Goal: Task Accomplishment & Management: Manage account settings

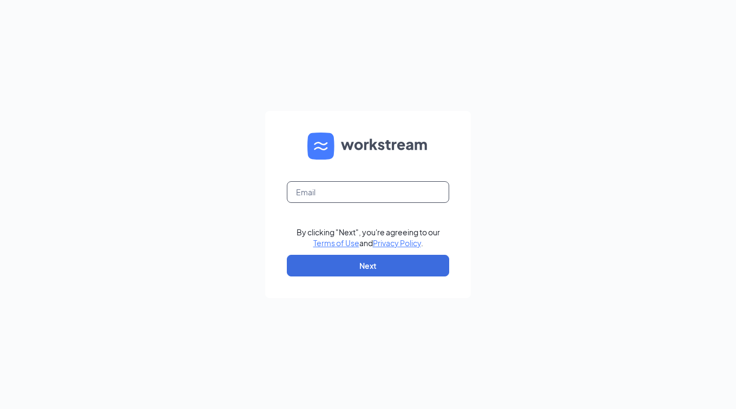
click at [318, 193] on input "text" at bounding box center [368, 192] width 162 height 22
type input "[PERSON_NAME][EMAIL_ADDRESS][PERSON_NAME][DOMAIN_NAME]"
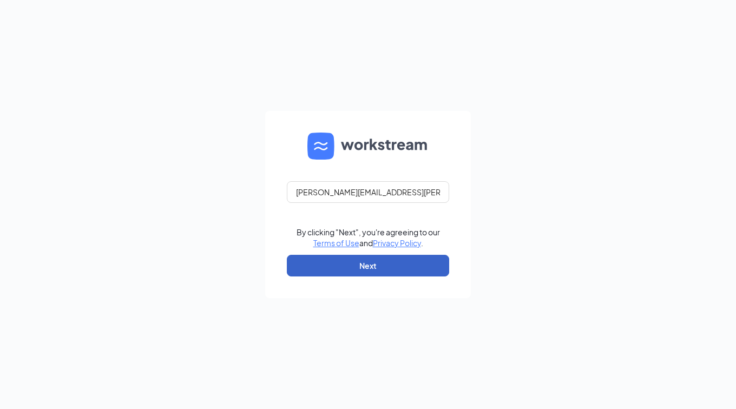
click at [360, 275] on button "Next" at bounding box center [368, 266] width 162 height 22
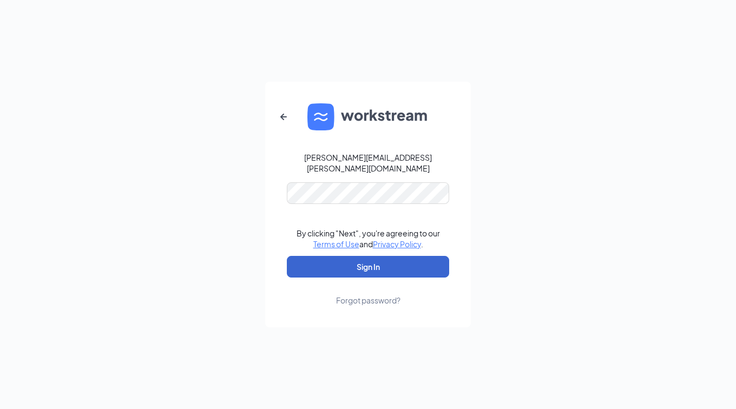
click at [351, 257] on button "Sign In" at bounding box center [368, 267] width 162 height 22
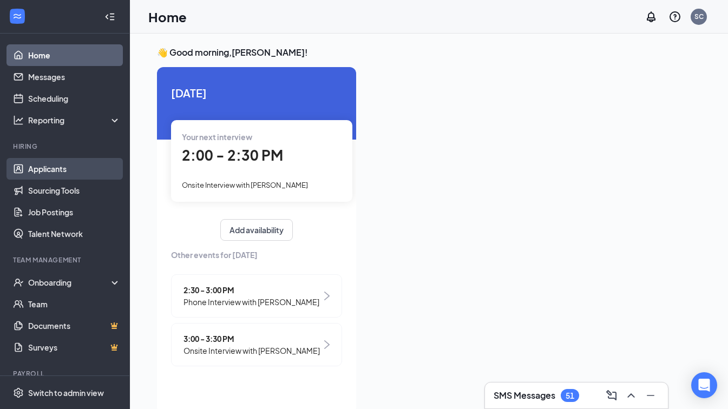
click at [60, 172] on link "Applicants" at bounding box center [74, 169] width 93 height 22
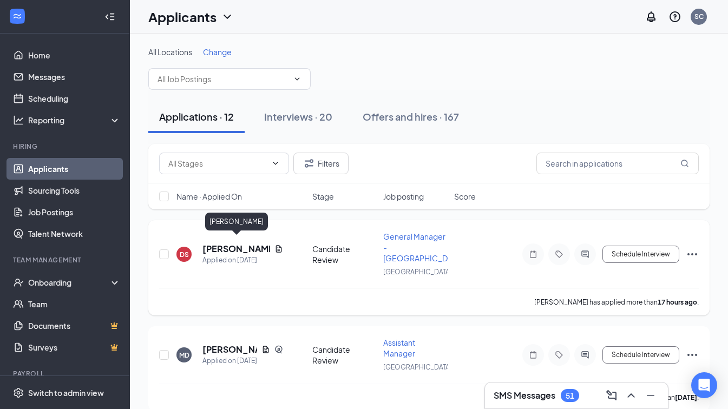
click at [238, 244] on h5 "[PERSON_NAME]" at bounding box center [236, 249] width 68 height 12
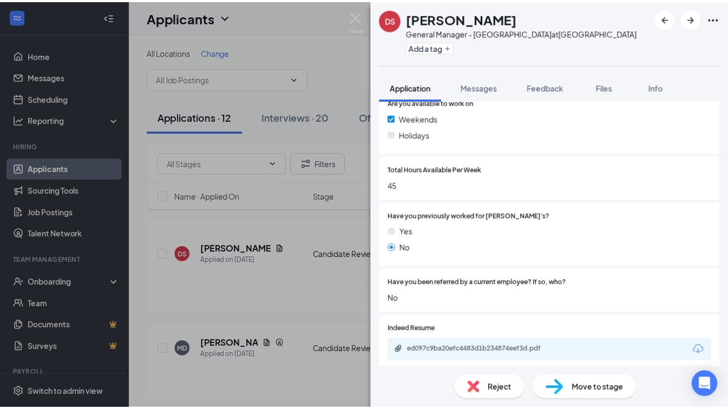
scroll to position [433, 0]
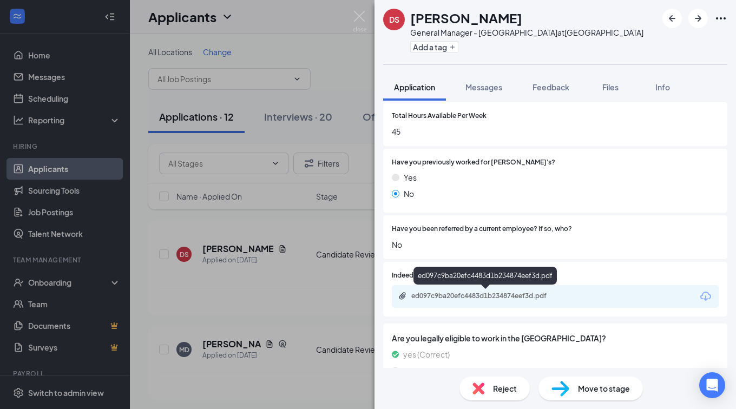
click at [491, 293] on div "ed097c9ba20efc4483d1b234874eef3d.pdf" at bounding box center [487, 296] width 152 height 9
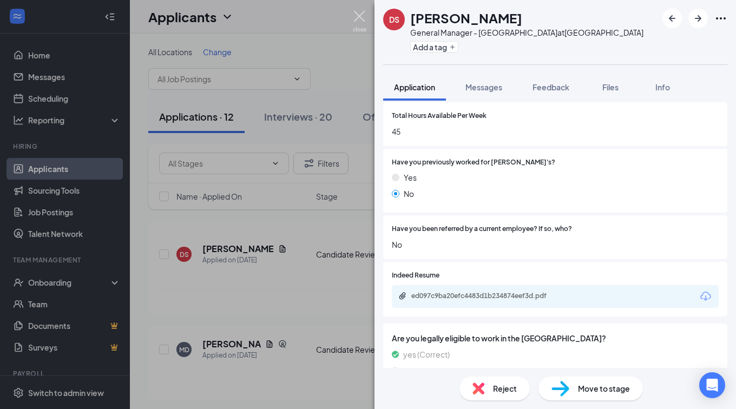
click at [357, 14] on img at bounding box center [360, 21] width 14 height 21
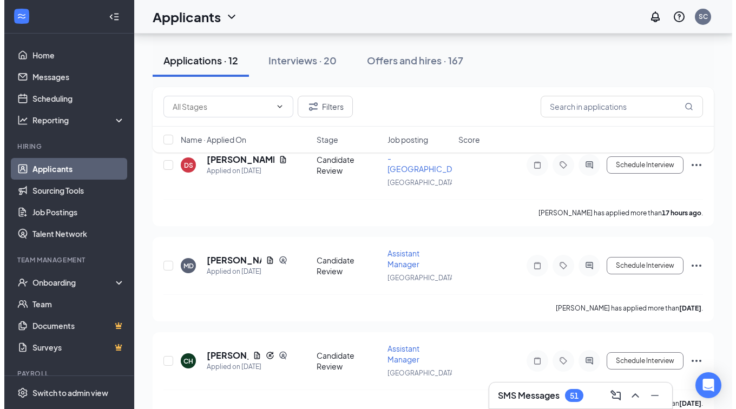
scroll to position [108, 0]
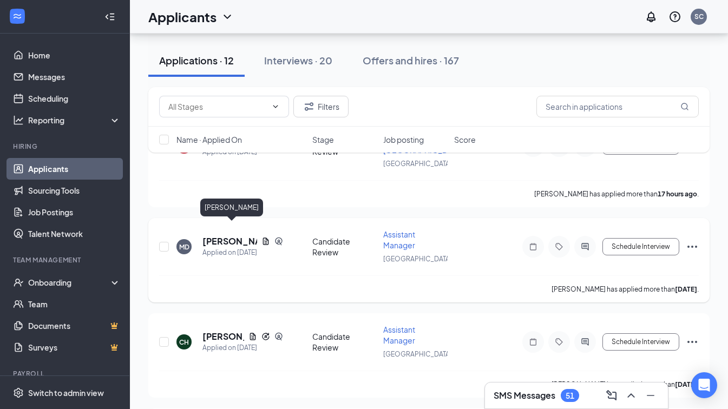
click at [228, 235] on h5 "Mallory Donovan" at bounding box center [229, 241] width 55 height 12
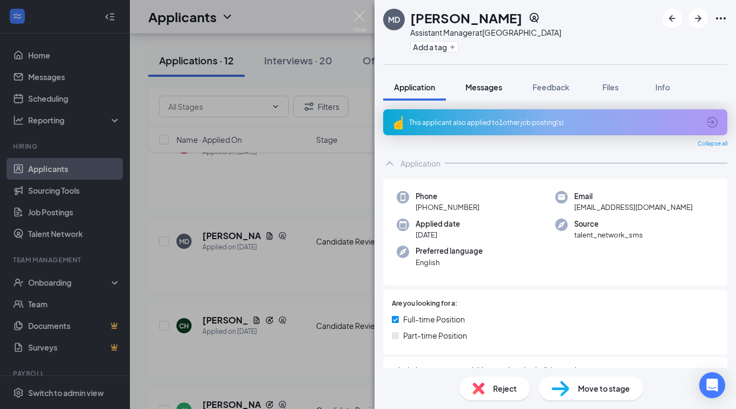
click at [484, 90] on span "Messages" at bounding box center [483, 87] width 37 height 10
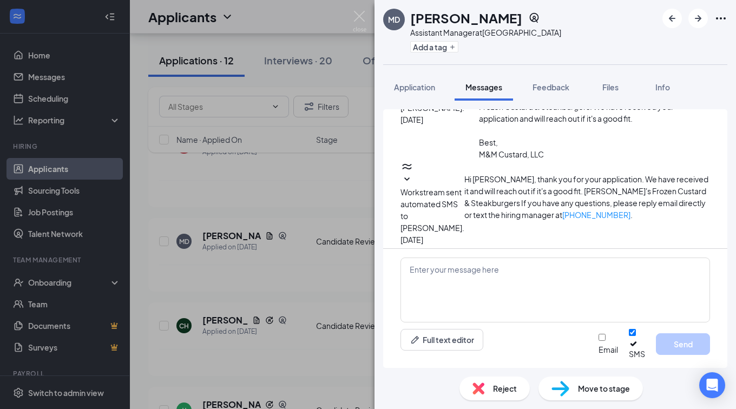
scroll to position [87, 0]
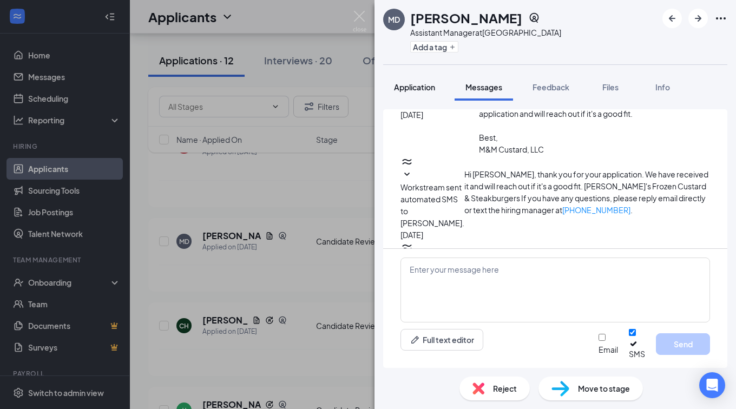
click at [435, 81] on button "Application" at bounding box center [414, 87] width 63 height 27
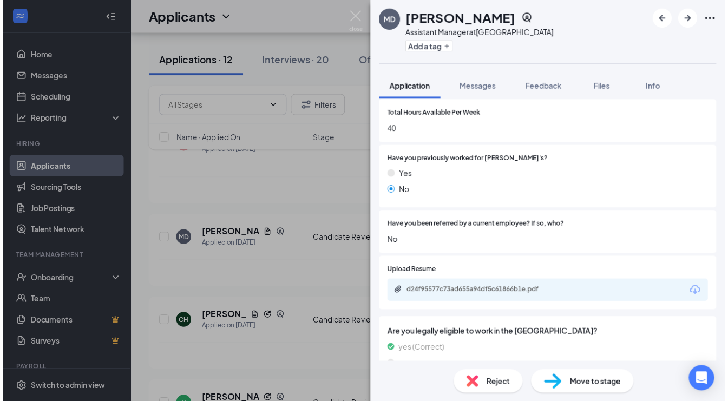
scroll to position [541, 0]
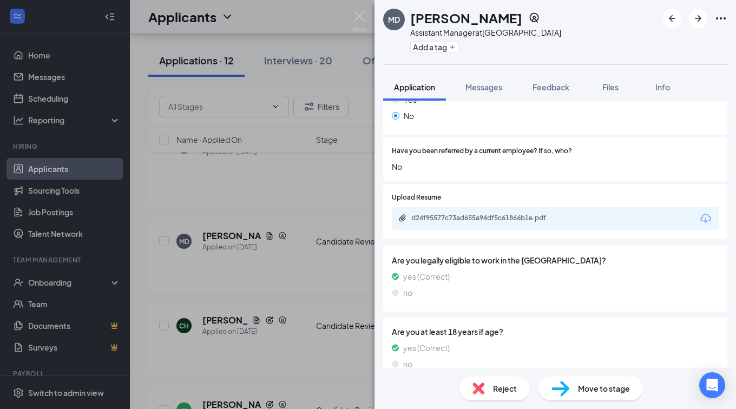
click at [478, 212] on div "d24f95577c73ad655a94df5c61866b1e.pdf" at bounding box center [555, 218] width 327 height 23
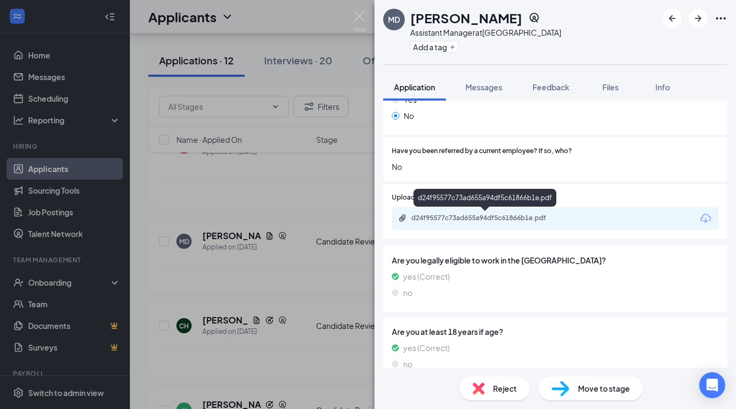
click at [479, 218] on div "d24f95577c73ad655a94df5c61866b1e.pdf" at bounding box center [487, 218] width 152 height 9
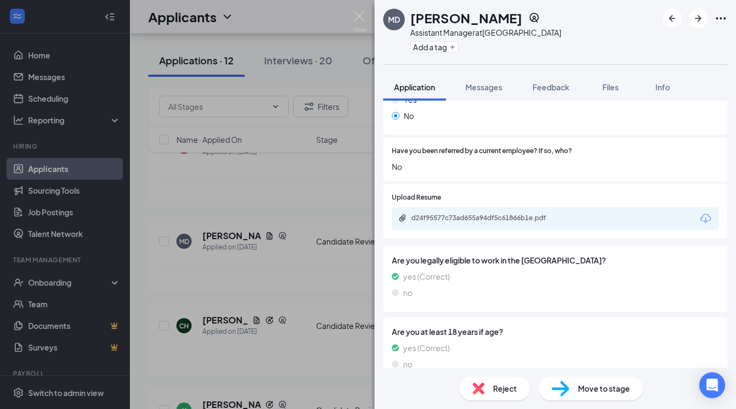
click at [285, 170] on div "MD Mallory Donovan Assistant Manager at Ellisville Add a tag Application Messag…" at bounding box center [368, 204] width 736 height 409
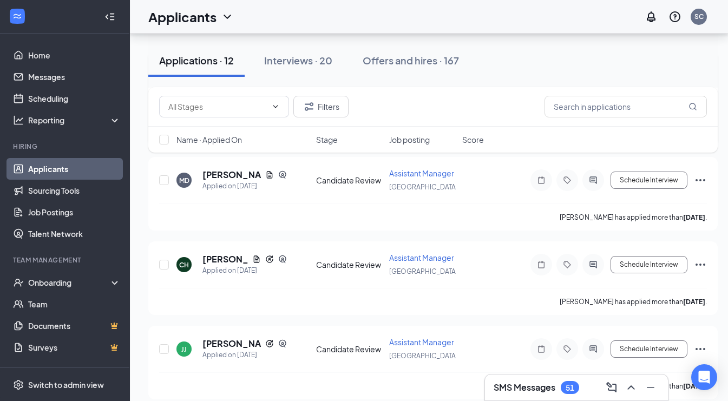
scroll to position [216, 0]
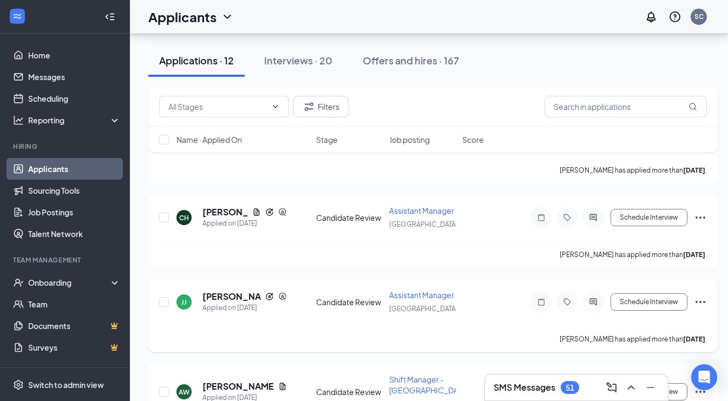
click at [240, 279] on div "JJ Julia Johnson Applied on Sep 11 Candidate Review Assistant Manager Ellisvill…" at bounding box center [432, 316] width 569 height 74
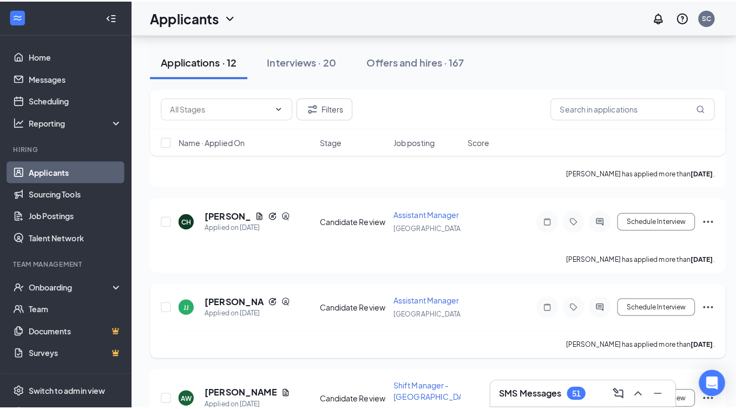
scroll to position [271, 0]
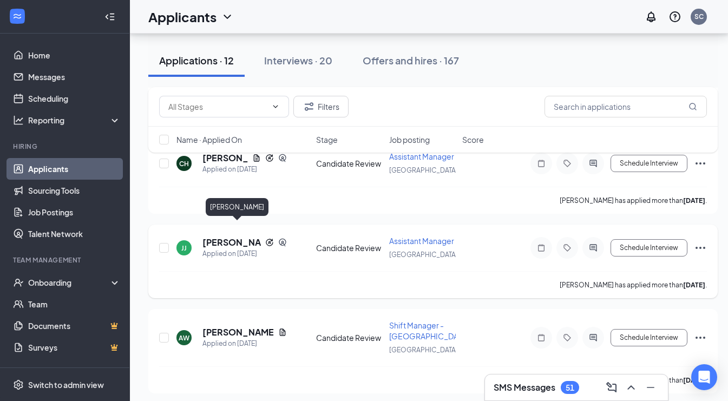
click at [234, 237] on h5 "Julia Johnson" at bounding box center [231, 243] width 58 height 12
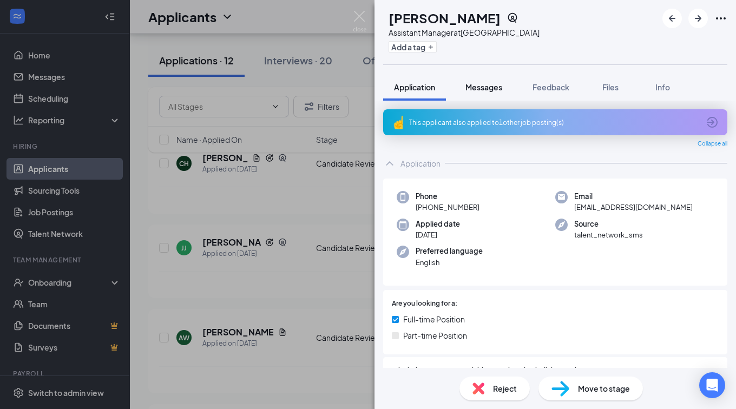
click at [477, 89] on span "Messages" at bounding box center [483, 87] width 37 height 10
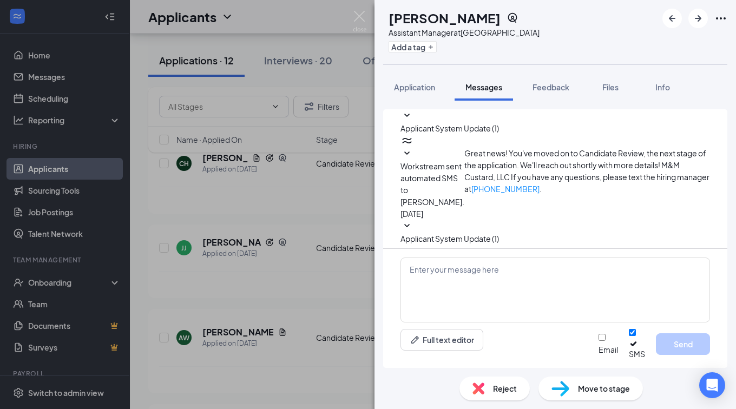
click at [499, 125] on span "Applicant System Update (1)" at bounding box center [449, 128] width 98 height 10
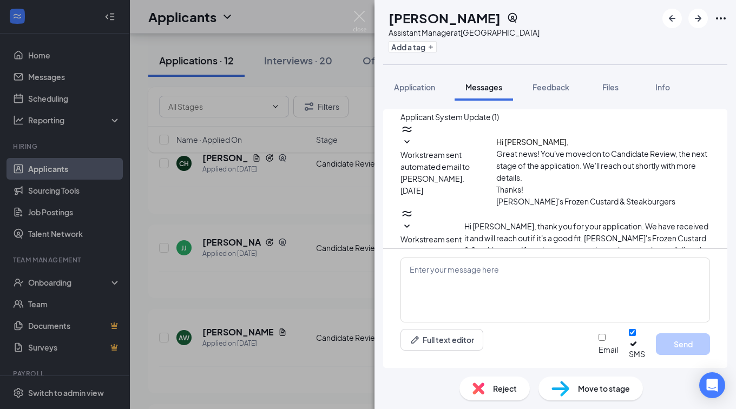
scroll to position [148, 0]
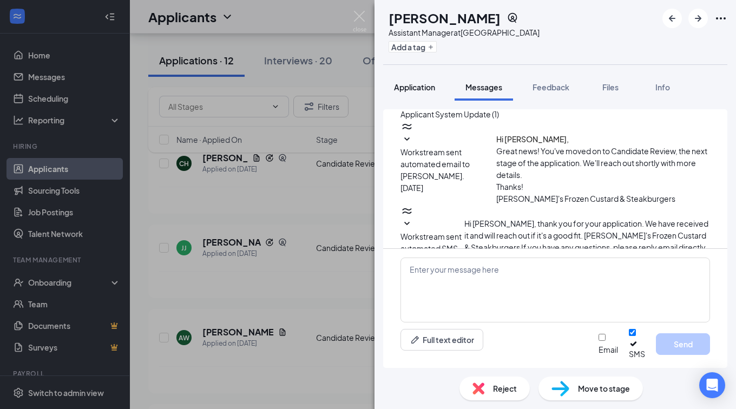
click at [428, 88] on span "Application" at bounding box center [414, 87] width 41 height 10
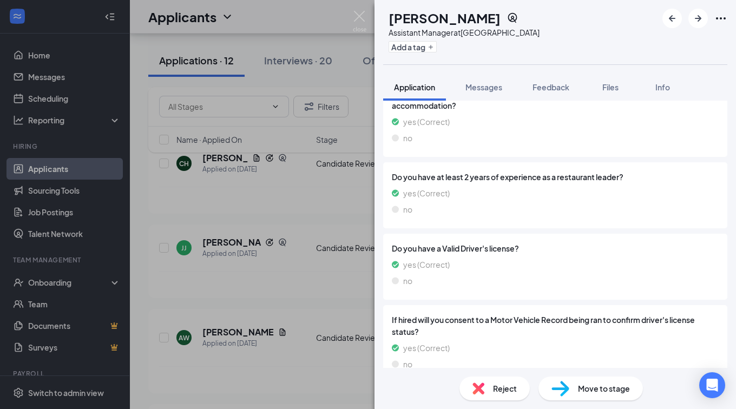
scroll to position [810, 0]
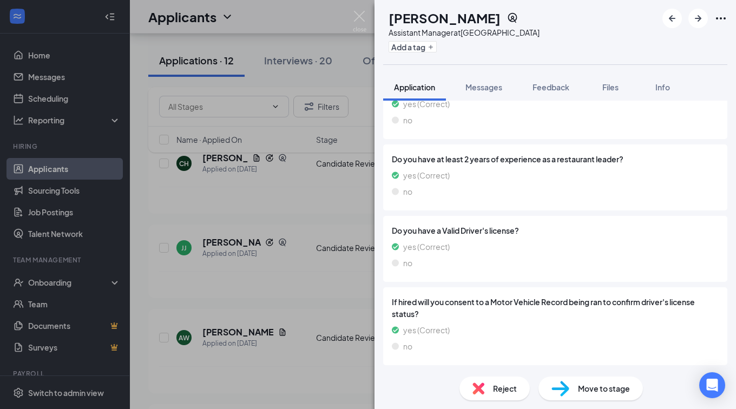
click at [502, 384] on span "Reject" at bounding box center [505, 389] width 24 height 12
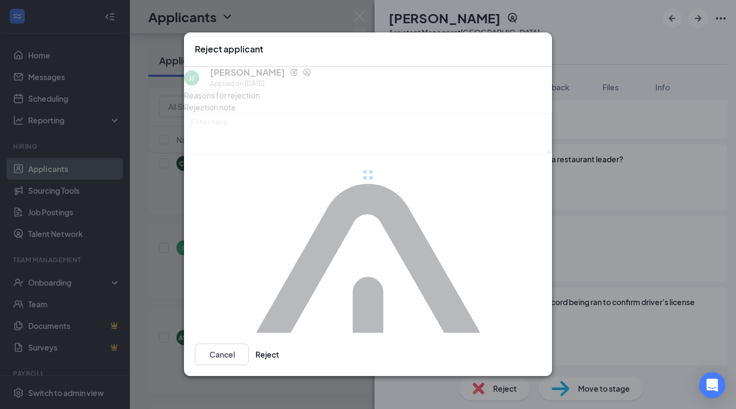
scroll to position [805, 0]
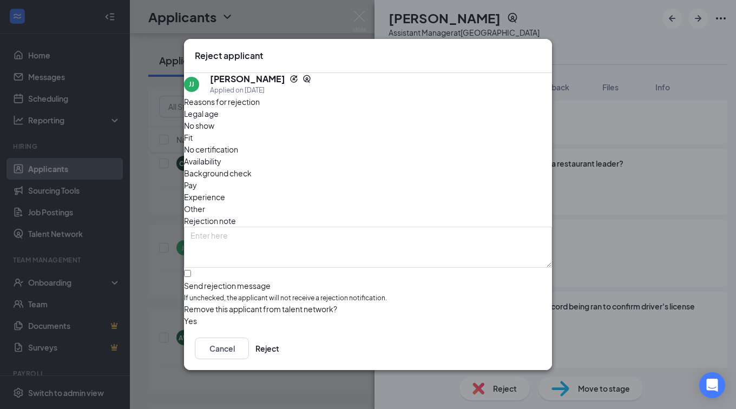
click at [205, 203] on span "Other" at bounding box center [194, 209] width 21 height 12
click at [279, 349] on button "Reject" at bounding box center [267, 349] width 24 height 22
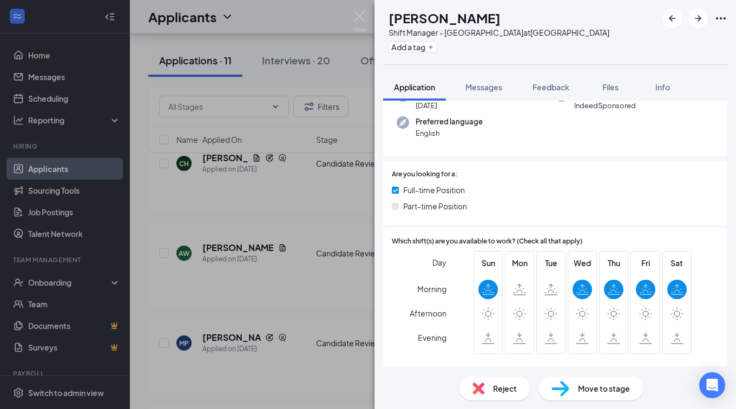
scroll to position [216, 0]
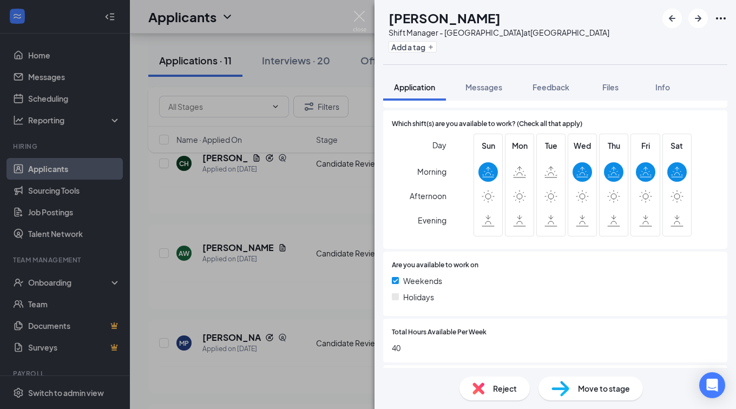
click at [492, 393] on div "Reject" at bounding box center [494, 389] width 70 height 24
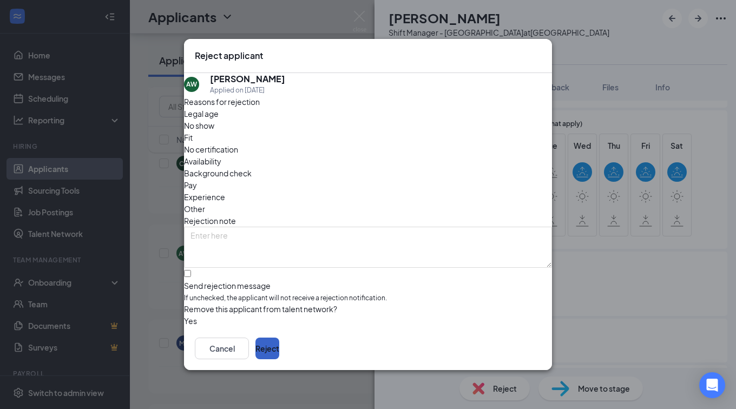
click at [279, 352] on button "Reject" at bounding box center [267, 349] width 24 height 22
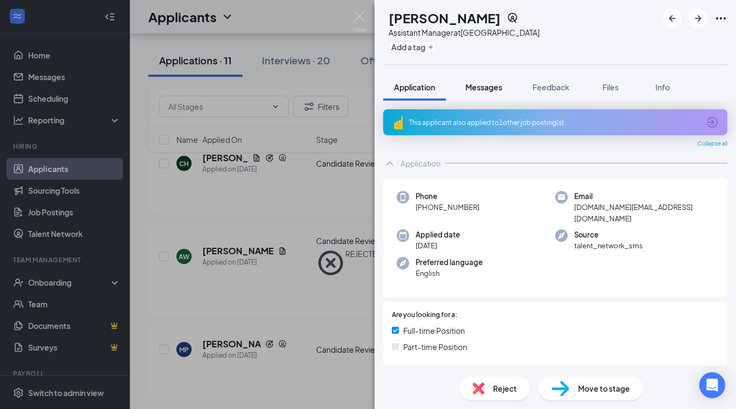
click at [492, 88] on span "Messages" at bounding box center [483, 87] width 37 height 10
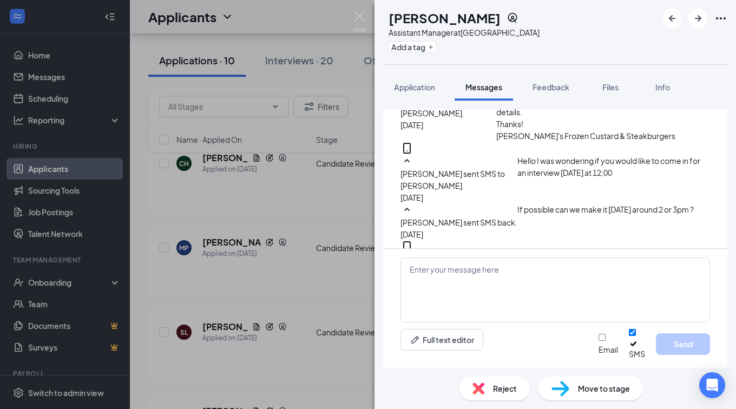
scroll to position [378, 0]
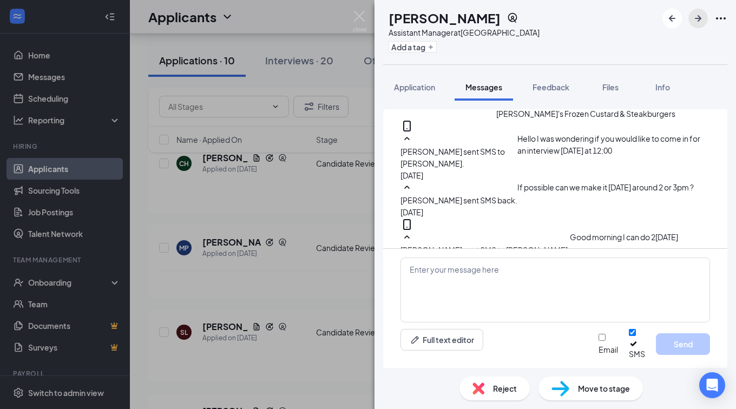
click at [695, 21] on icon "ArrowRight" at bounding box center [698, 18] width 13 height 13
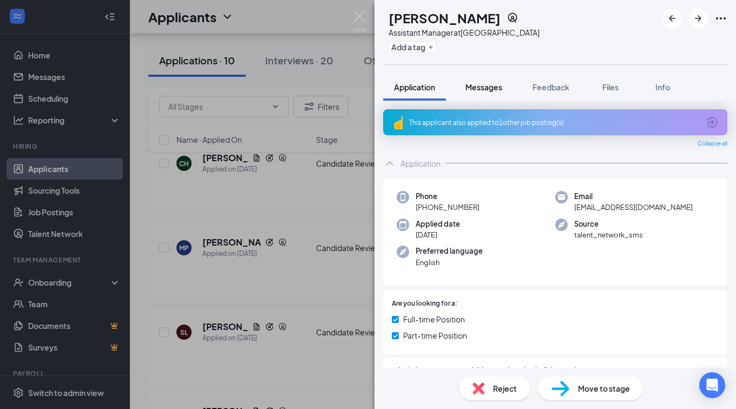
click at [498, 85] on span "Messages" at bounding box center [483, 87] width 37 height 10
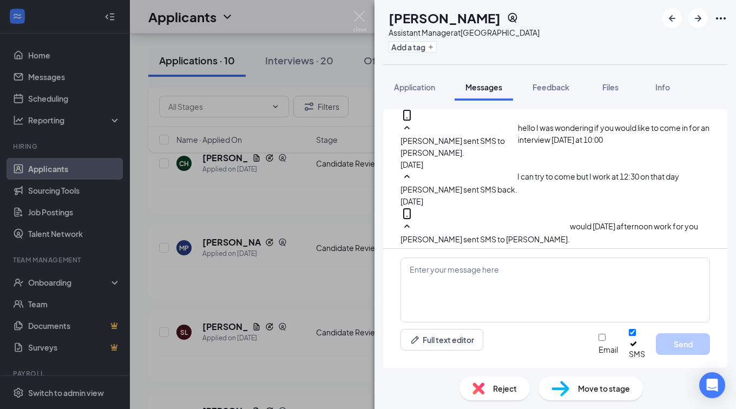
scroll to position [316, 0]
click at [416, 79] on button "Application" at bounding box center [414, 87] width 63 height 27
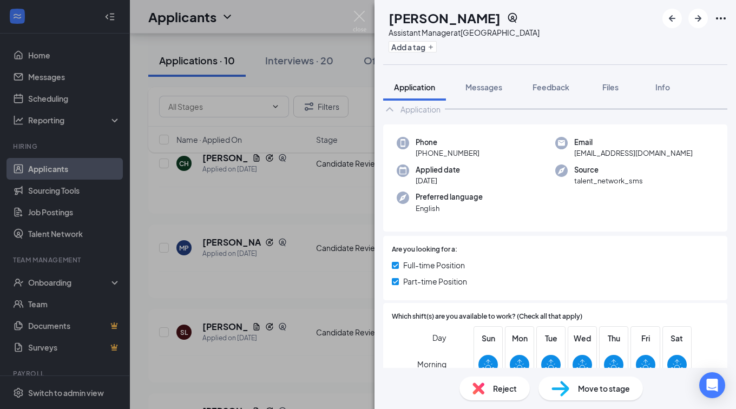
scroll to position [379, 0]
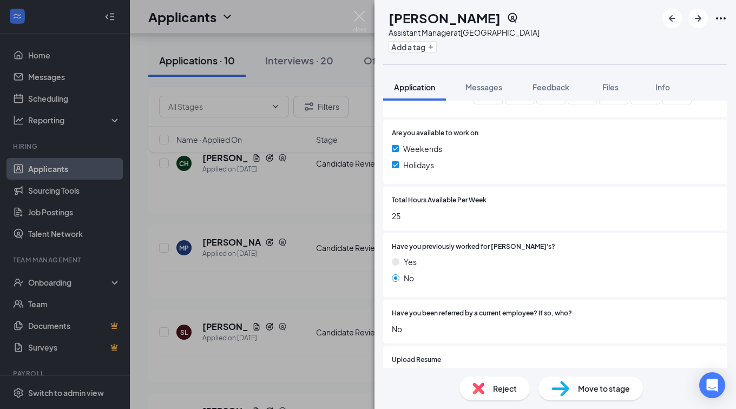
click at [499, 385] on span "Reject" at bounding box center [505, 389] width 24 height 12
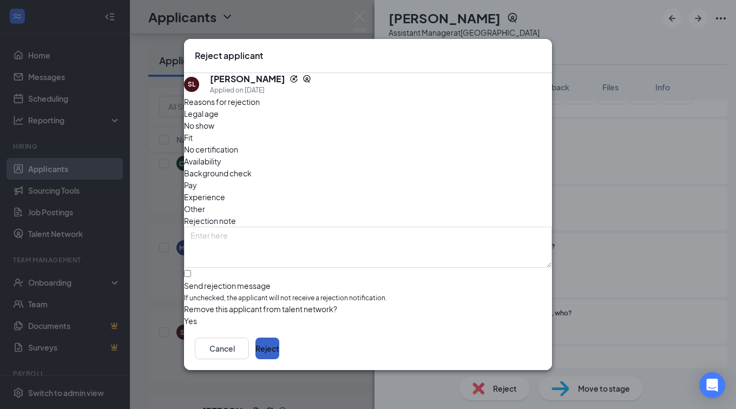
click at [279, 349] on button "Reject" at bounding box center [267, 349] width 24 height 22
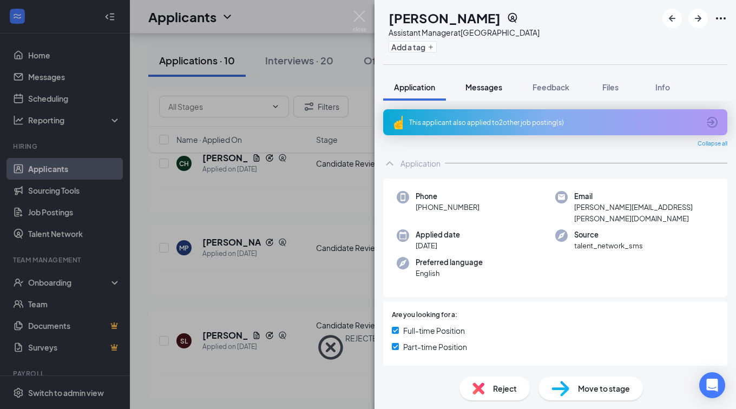
click at [494, 86] on span "Messages" at bounding box center [483, 87] width 37 height 10
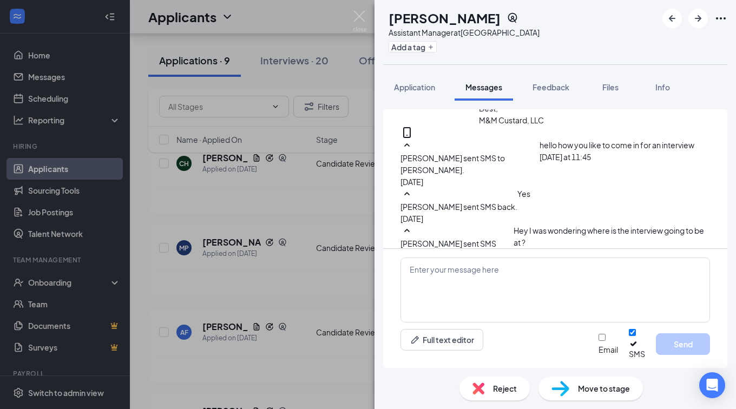
scroll to position [378, 0]
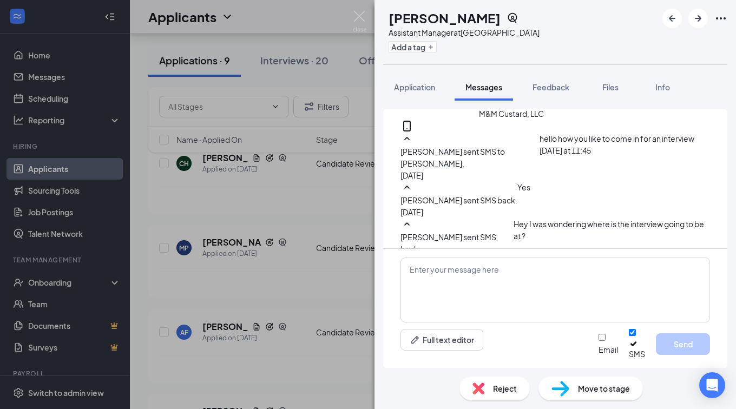
click at [502, 392] on span "Reject" at bounding box center [505, 389] width 24 height 12
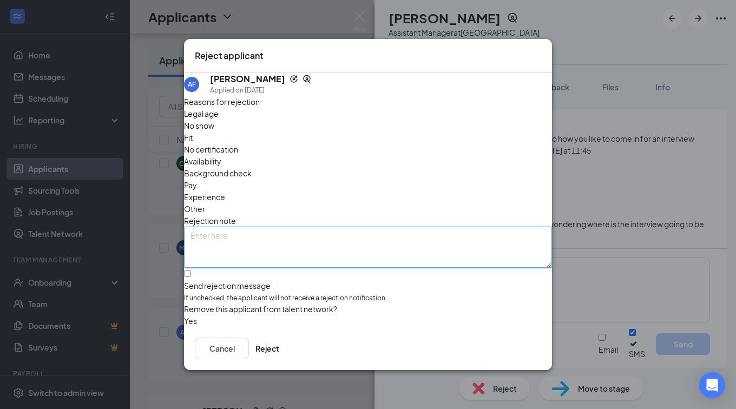
click at [425, 227] on textarea at bounding box center [368, 247] width 368 height 41
type textarea "did show up for the interview"
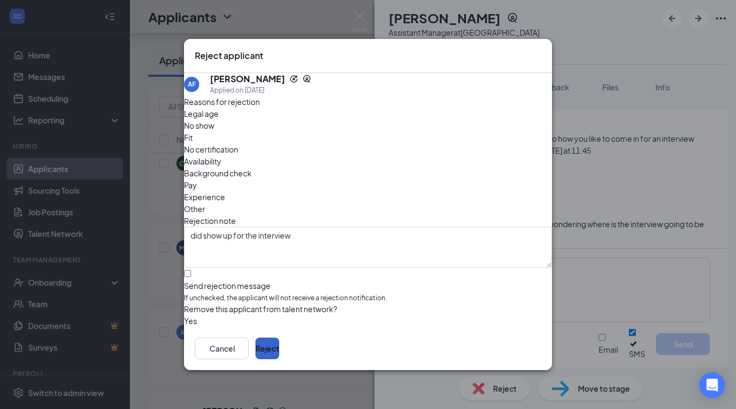
click at [279, 350] on button "Reject" at bounding box center [267, 349] width 24 height 22
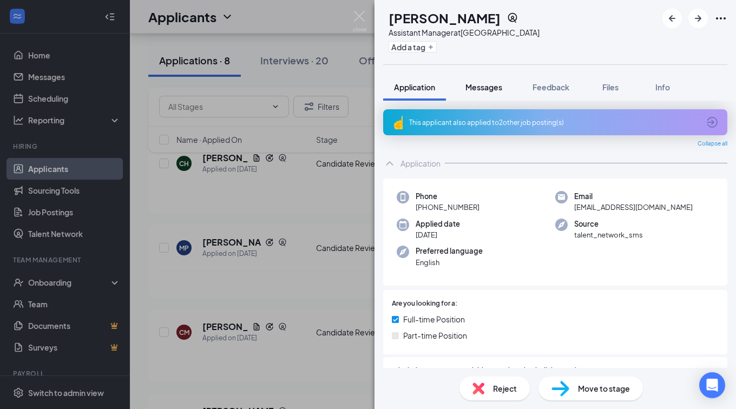
click at [485, 87] on span "Messages" at bounding box center [483, 87] width 37 height 10
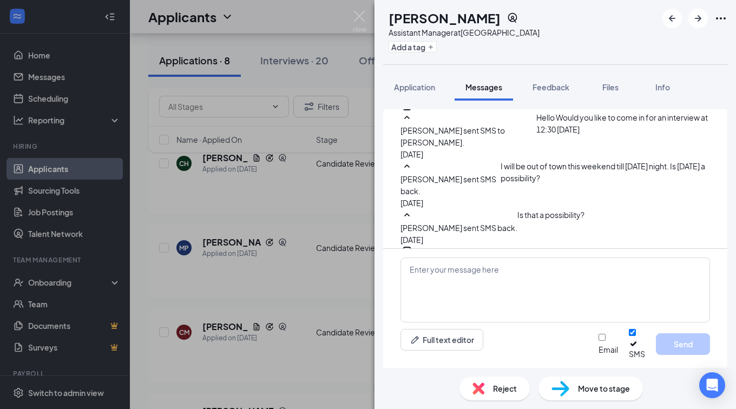
scroll to position [517, 0]
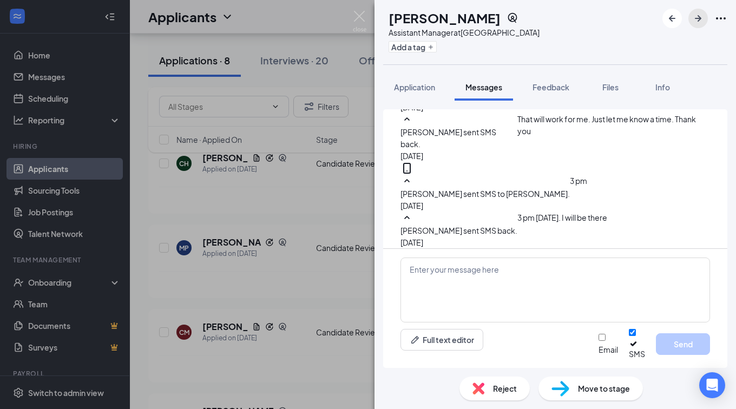
click at [694, 16] on icon "ArrowRight" at bounding box center [698, 18] width 13 height 13
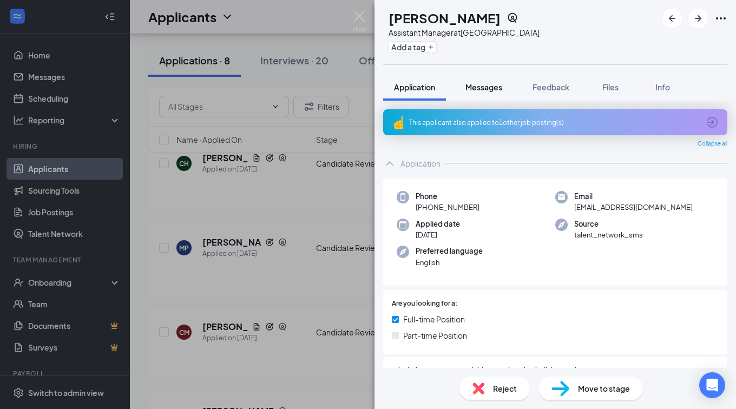
click at [497, 93] on button "Messages" at bounding box center [484, 87] width 58 height 27
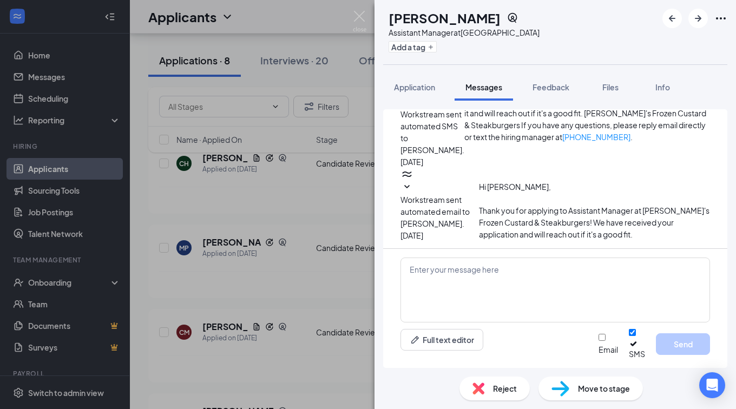
scroll to position [227, 0]
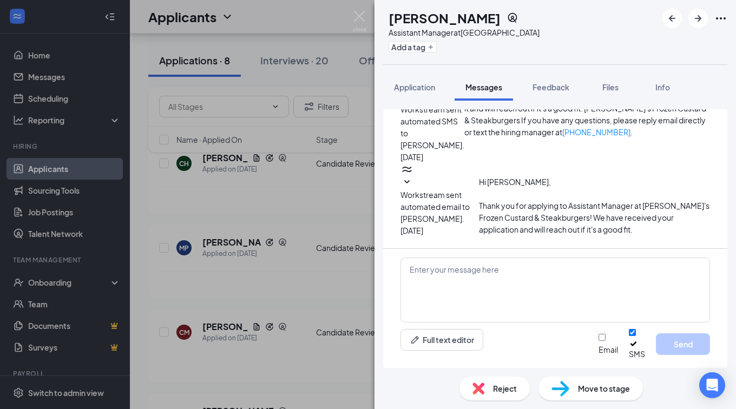
click at [485, 388] on div "Reject" at bounding box center [494, 389] width 70 height 24
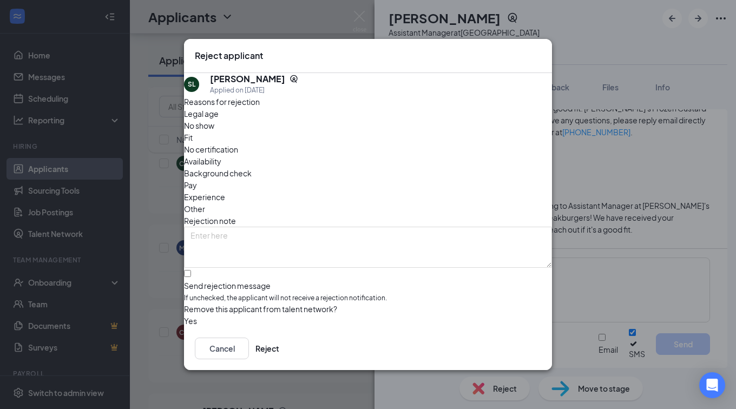
click at [205, 203] on span "Other" at bounding box center [194, 209] width 21 height 12
click at [279, 359] on button "Reject" at bounding box center [267, 349] width 24 height 22
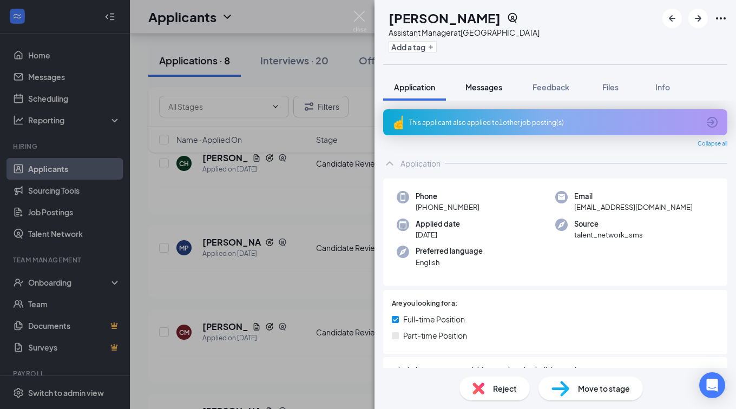
click at [475, 99] on button "Messages" at bounding box center [484, 87] width 58 height 27
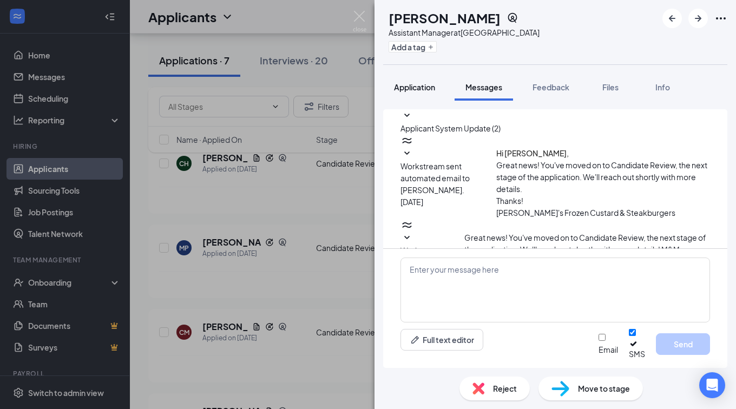
click at [425, 82] on div "Application" at bounding box center [414, 87] width 41 height 11
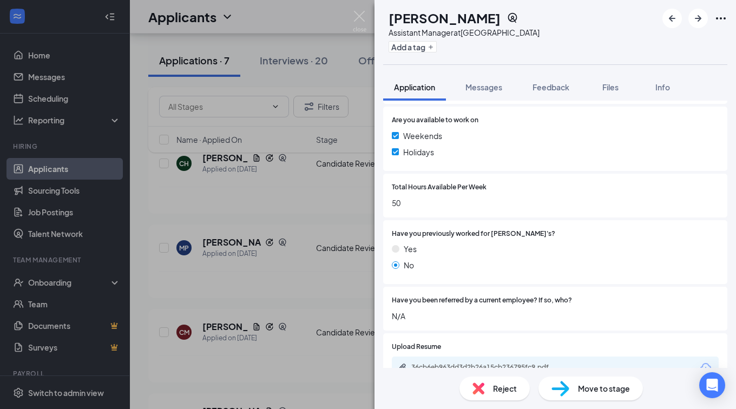
scroll to position [487, 0]
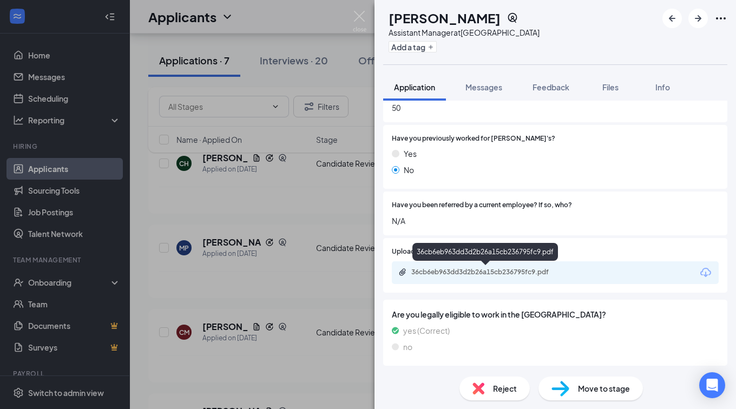
click at [470, 268] on div "36cb6eb963dd3d2b26a15cb236795fc9.pdf" at bounding box center [487, 272] width 152 height 9
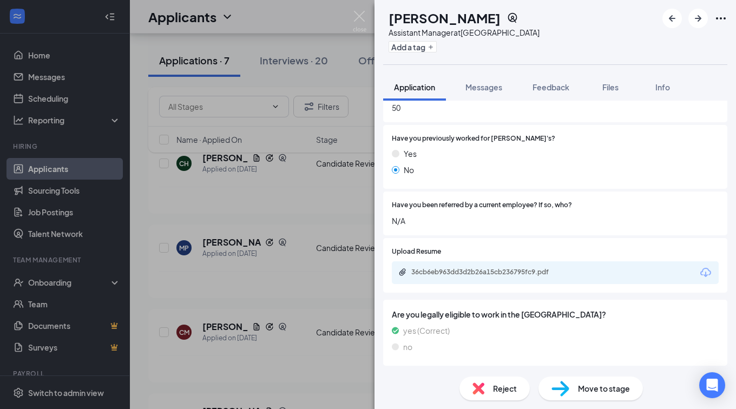
click at [494, 390] on span "Reject" at bounding box center [505, 389] width 24 height 12
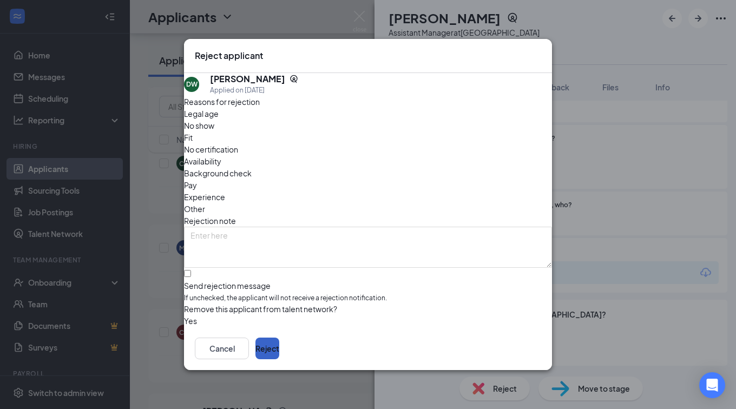
click at [279, 350] on button "Reject" at bounding box center [267, 349] width 24 height 22
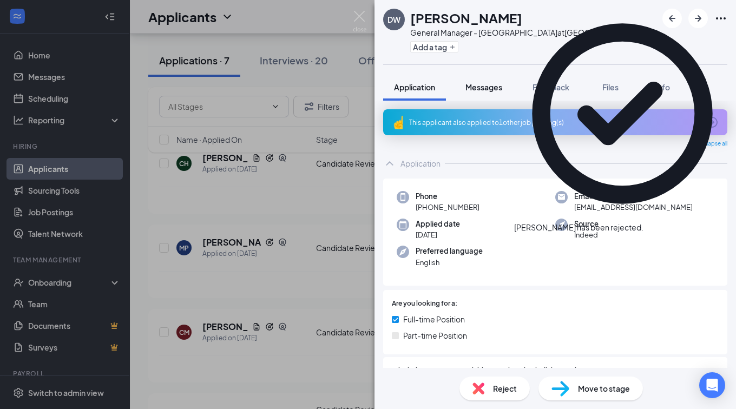
click at [495, 88] on span "Messages" at bounding box center [483, 87] width 37 height 10
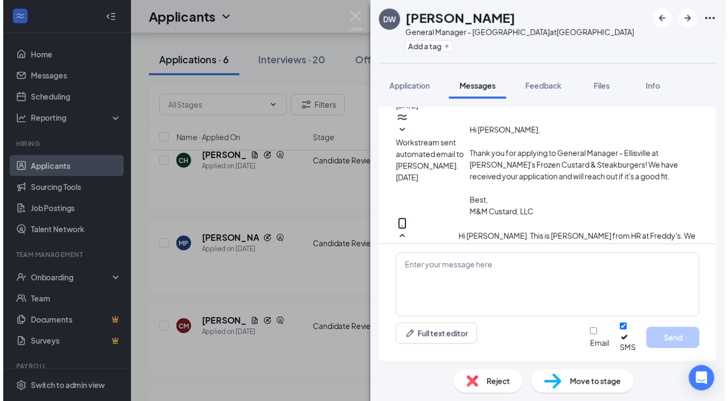
scroll to position [410, 0]
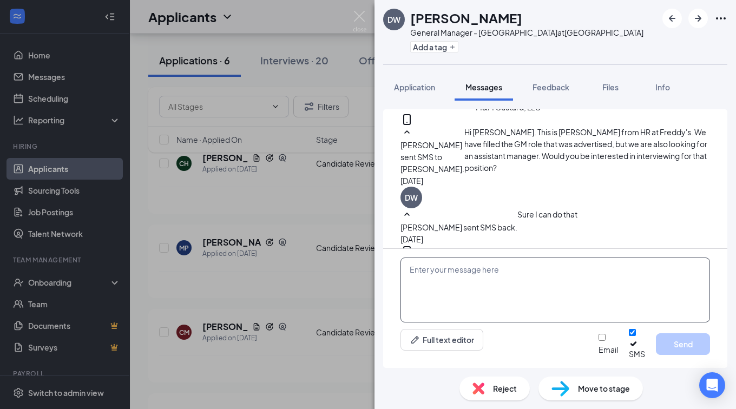
click at [482, 290] on textarea at bounding box center [555, 290] width 310 height 65
type textarea "are you"
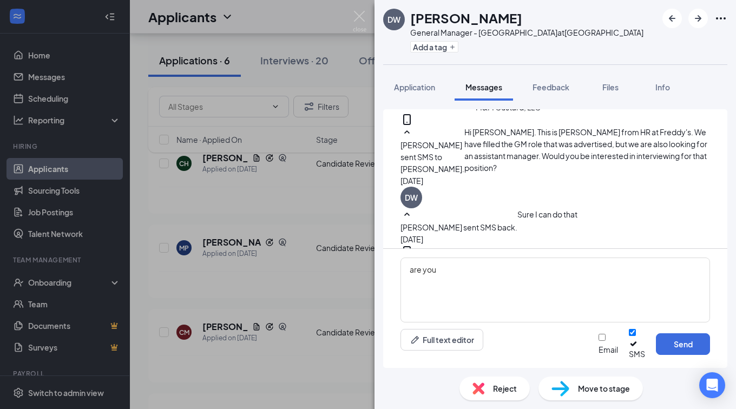
click at [494, 388] on span "Reject" at bounding box center [505, 389] width 24 height 12
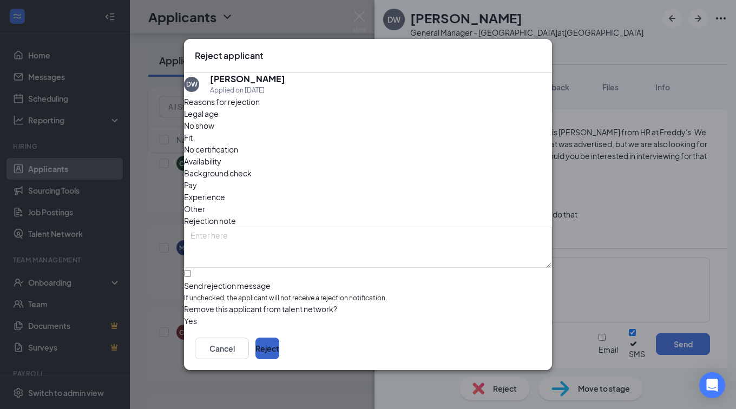
click at [279, 359] on button "Reject" at bounding box center [267, 349] width 24 height 22
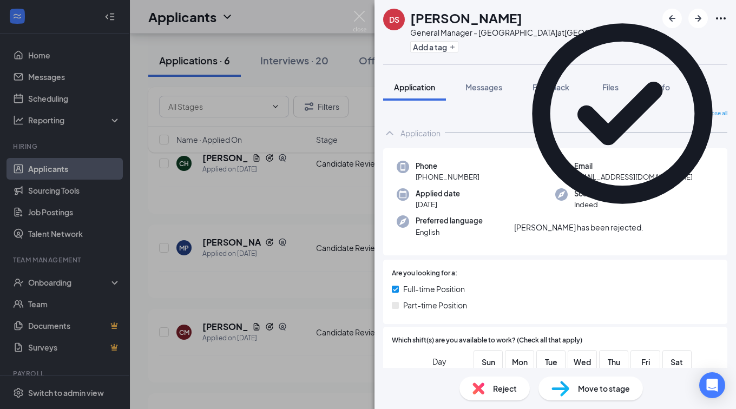
click at [306, 61] on div "DS David Steele General Manager - Ellisville at Ellisville Add a tag Applicatio…" at bounding box center [368, 204] width 736 height 409
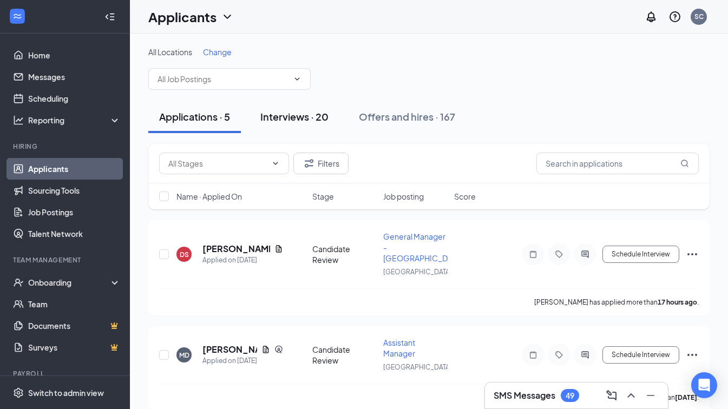
click at [294, 119] on div "Interviews · 20" at bounding box center [294, 117] width 68 height 14
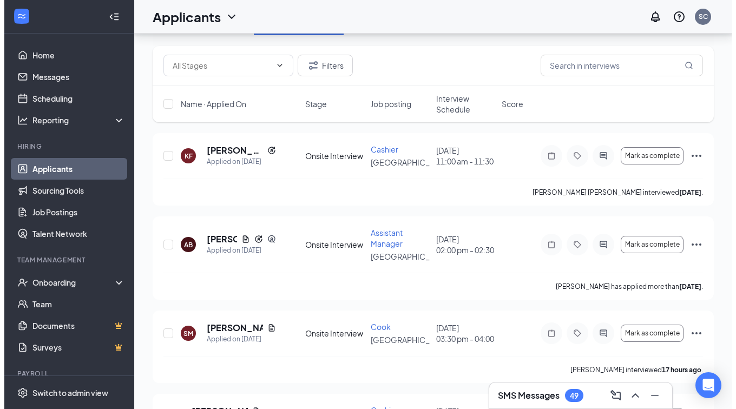
scroll to position [108, 0]
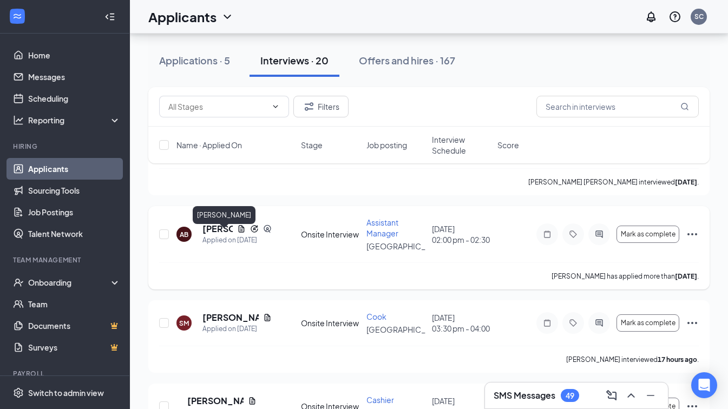
click at [223, 234] on h5 "Alexis Booker" at bounding box center [217, 229] width 30 height 12
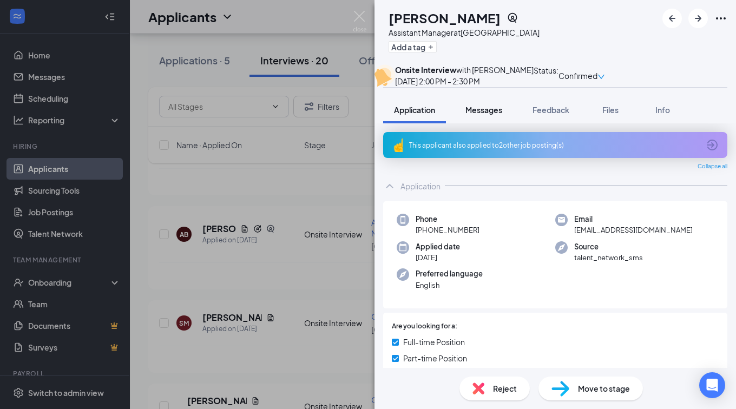
click at [496, 115] on span "Messages" at bounding box center [483, 110] width 37 height 10
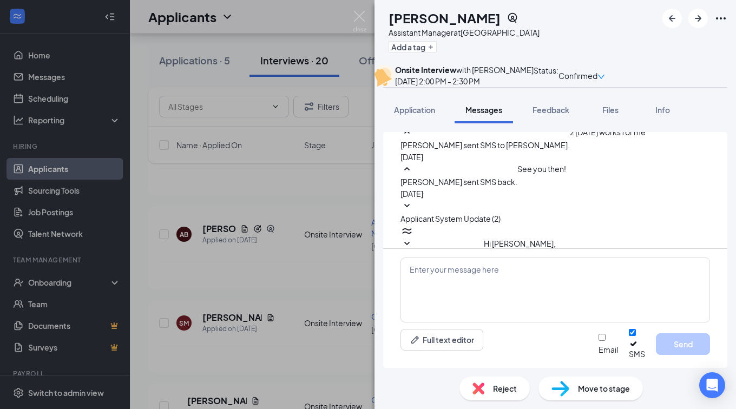
scroll to position [18, 0]
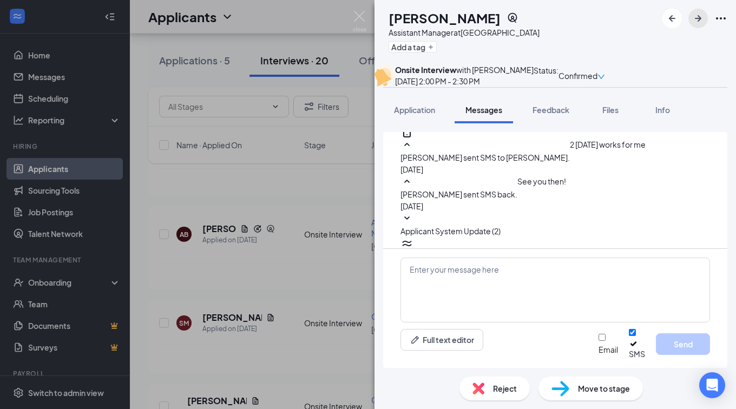
click at [697, 16] on icon "ArrowRight" at bounding box center [698, 18] width 13 height 13
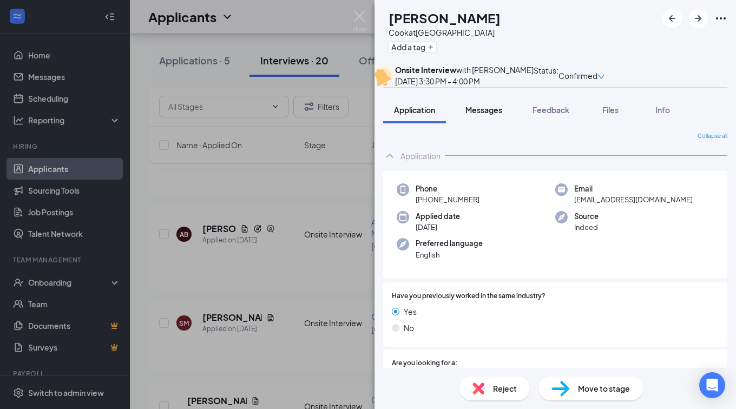
click at [475, 115] on span "Messages" at bounding box center [483, 110] width 37 height 10
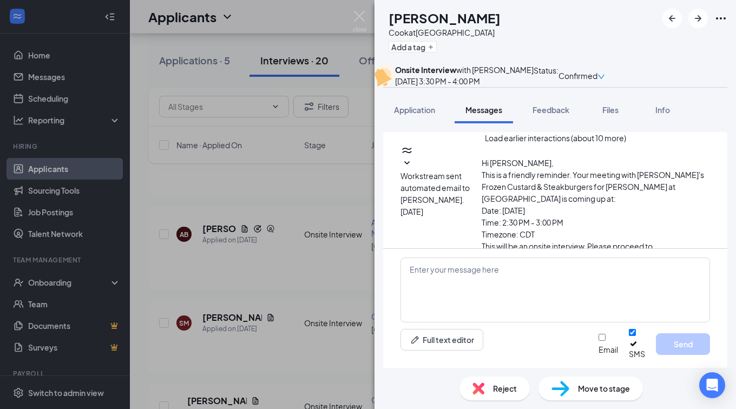
click at [518, 144] on button "Load earlier interactions (about 10 more)" at bounding box center [555, 138] width 141 height 12
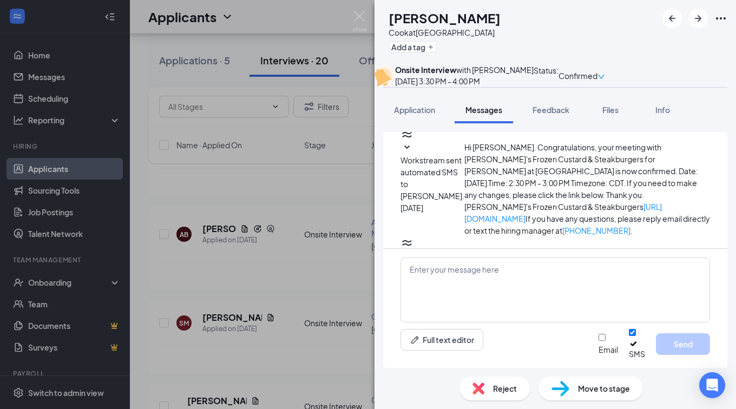
scroll to position [644, 0]
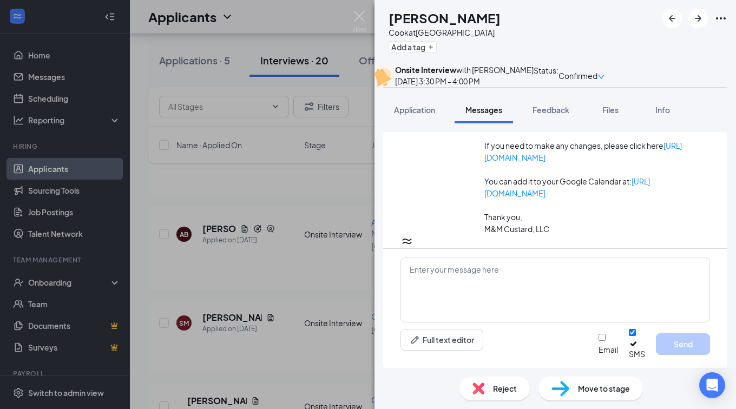
click at [405, 117] on div "SM Sean McCune Cook at Ellisville Add a tag Onsite Interview with Caleb Caton S…" at bounding box center [556, 204] width 362 height 409
click at [414, 115] on span "Application" at bounding box center [414, 110] width 41 height 10
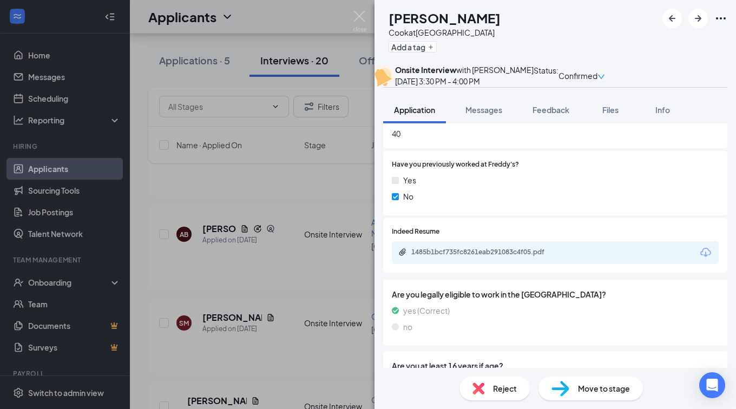
scroll to position [649, 0]
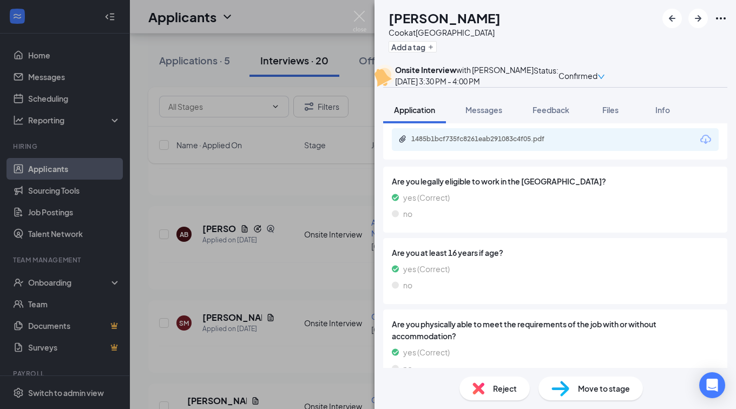
click at [483, 389] on img at bounding box center [478, 389] width 12 height 12
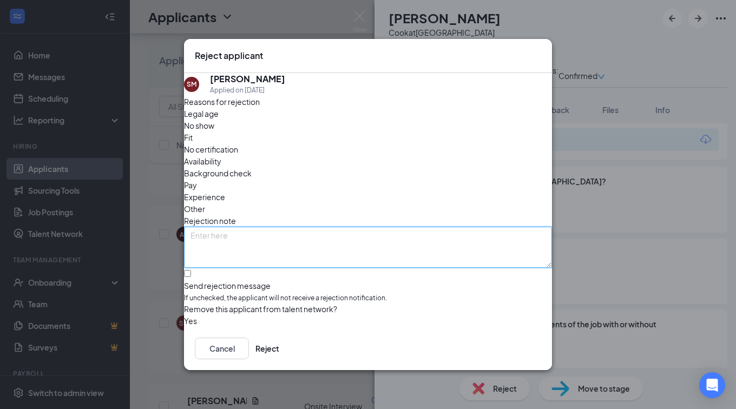
click at [345, 227] on textarea at bounding box center [368, 247] width 368 height 41
type textarea "didnt show up"
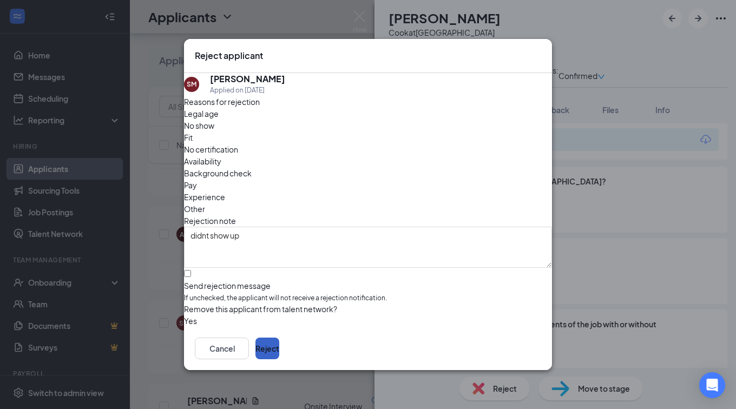
click at [279, 349] on button "Reject" at bounding box center [267, 349] width 24 height 22
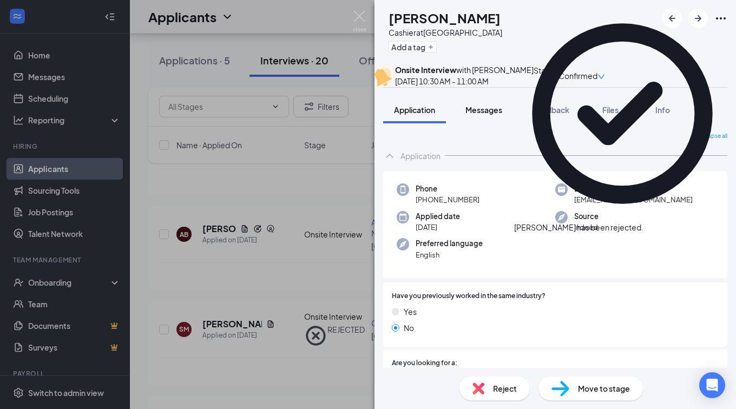
click at [482, 115] on span "Messages" at bounding box center [483, 110] width 37 height 10
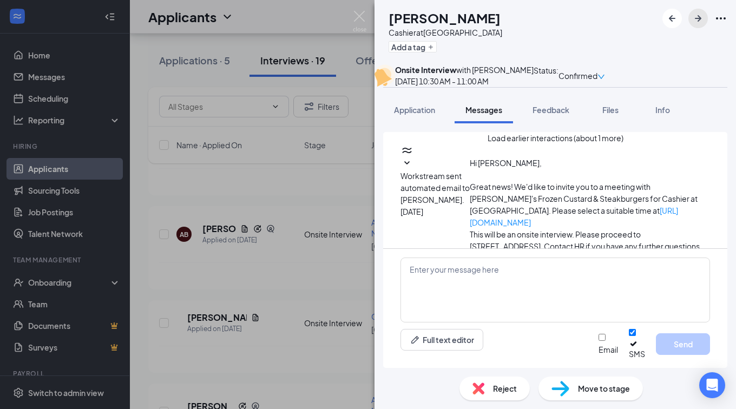
click at [704, 15] on icon "ArrowRight" at bounding box center [698, 18] width 13 height 13
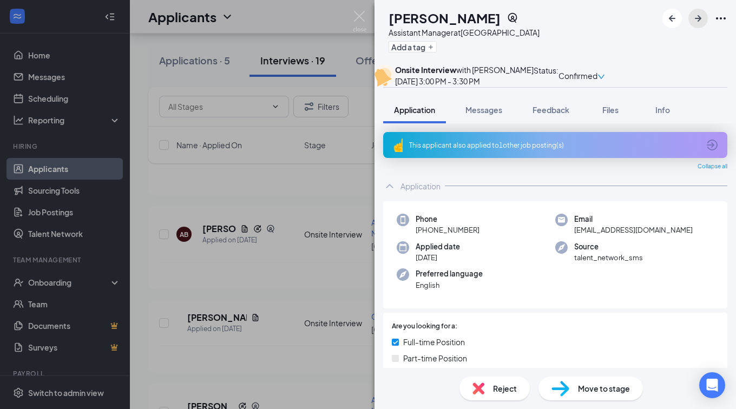
click at [699, 11] on button "button" at bounding box center [697, 18] width 19 height 19
click at [478, 115] on span "Messages" at bounding box center [483, 110] width 37 height 10
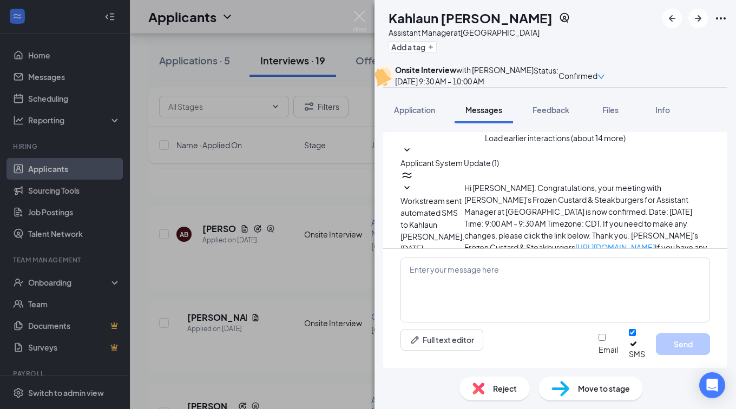
click at [499, 168] on span "Applicant System Update (1)" at bounding box center [449, 163] width 98 height 10
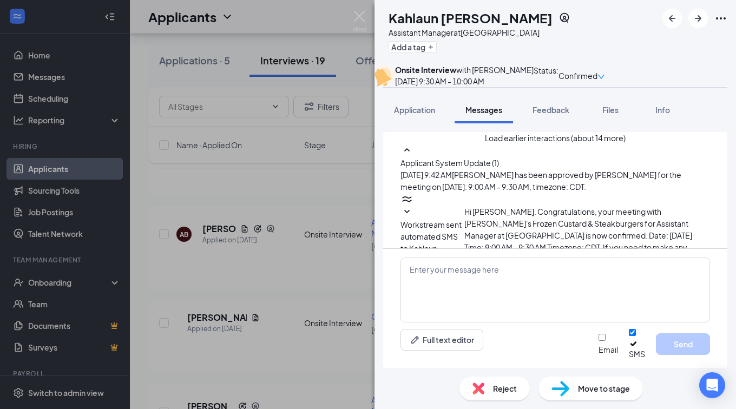
click at [564, 144] on button "Load earlier interactions (about 14 more)" at bounding box center [555, 138] width 141 height 12
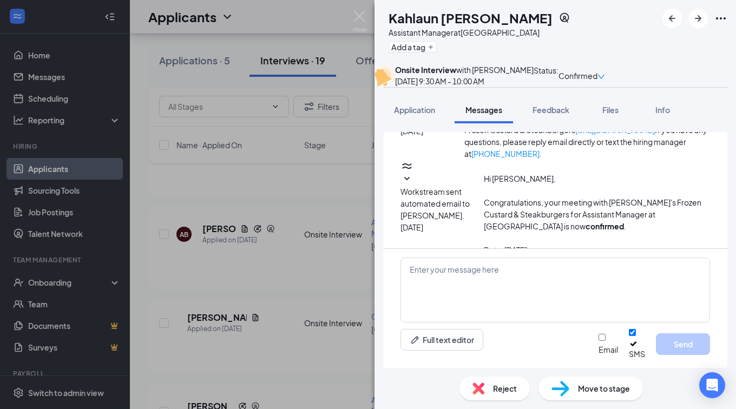
scroll to position [1115, 0]
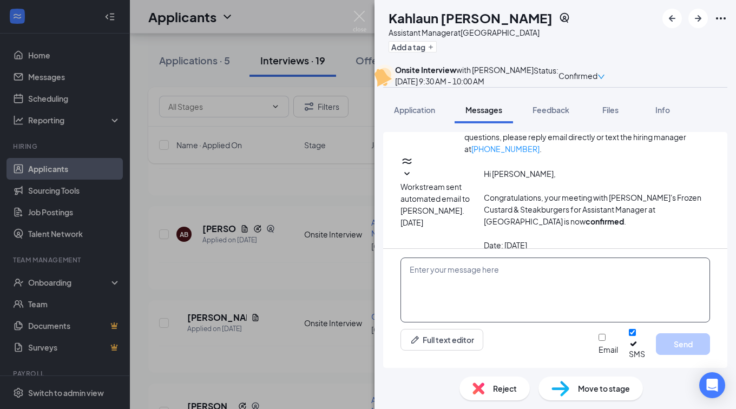
click at [504, 267] on textarea at bounding box center [555, 290] width 310 height 65
type textarea "h"
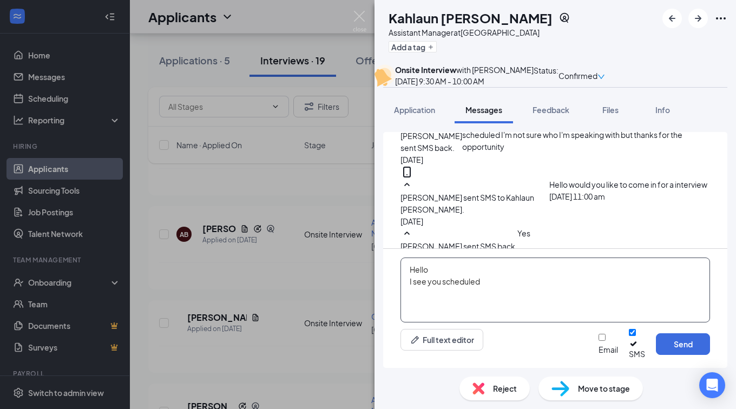
scroll to position [465, 0]
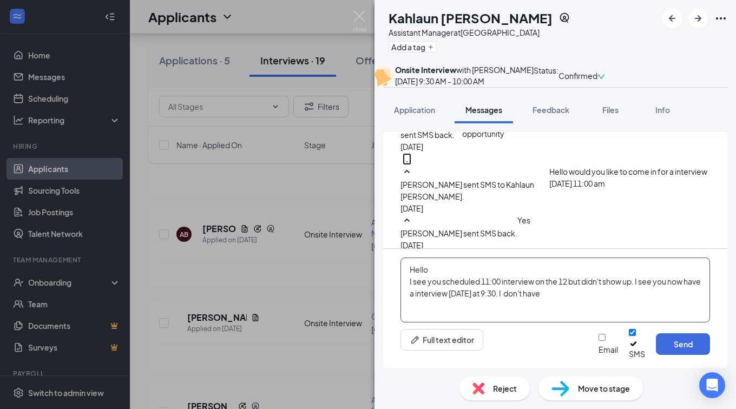
click at [582, 300] on textarea "Hello I see you scheduled 11:00 interview on the 12 but didn't show up. I see y…" at bounding box center [555, 290] width 310 height 65
click at [588, 297] on textarea "Hello I see you scheduled 11:00 interview on the 12 but didn't show up. I see y…" at bounding box center [555, 290] width 310 height 65
type textarea "Hello I see you scheduled 11:00 interview on the 12 but didn't show up. I see y…"
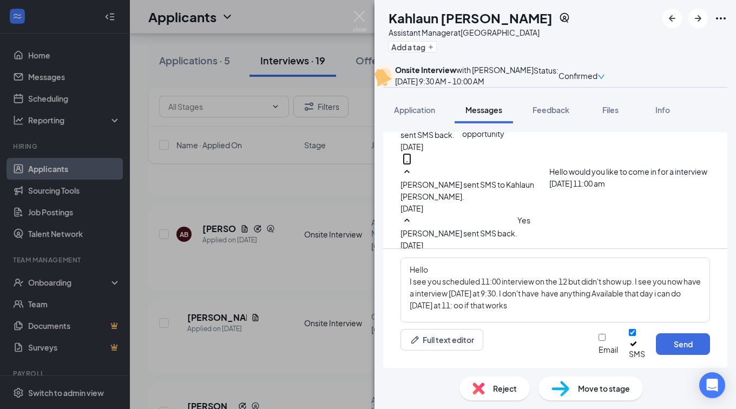
drag, startPoint x: 494, startPoint y: 317, endPoint x: 544, endPoint y: 353, distance: 62.8
click at [544, 353] on div "Full text editor Email SMS Send" at bounding box center [555, 344] width 310 height 30
click at [673, 350] on button "Send" at bounding box center [683, 344] width 54 height 22
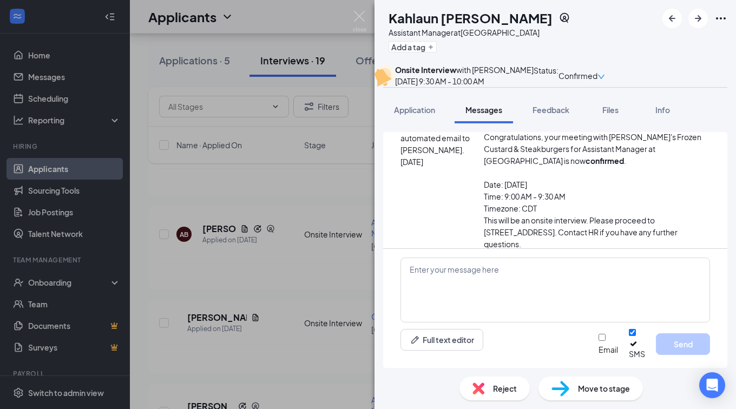
scroll to position [1232, 0]
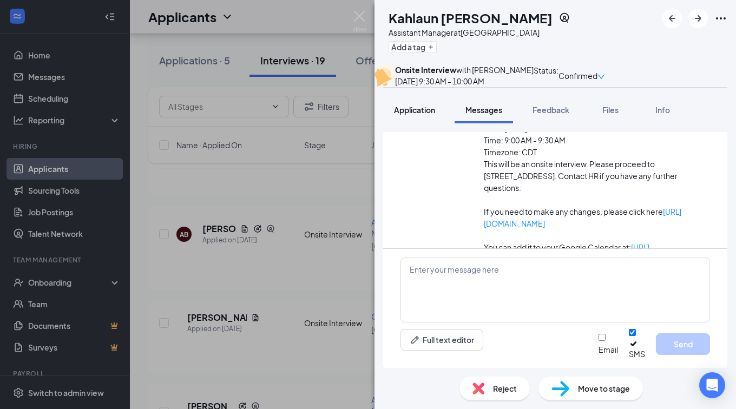
click at [416, 115] on span "Application" at bounding box center [414, 110] width 41 height 10
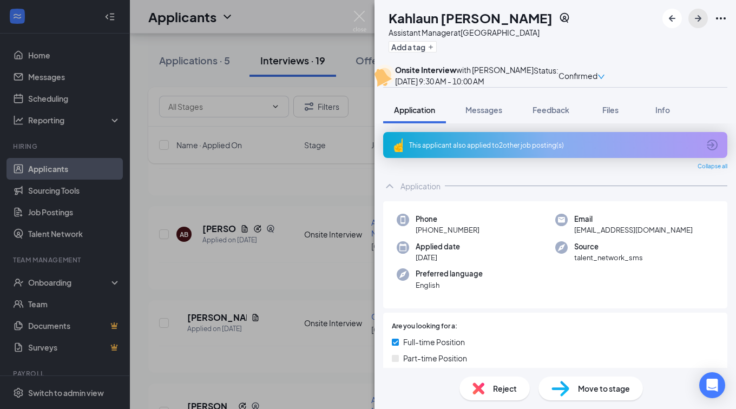
click at [702, 17] on icon "ArrowRight" at bounding box center [698, 18] width 13 height 13
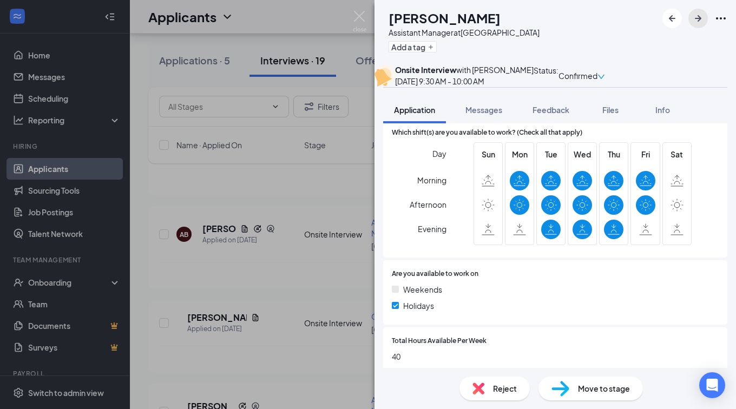
scroll to position [325, 0]
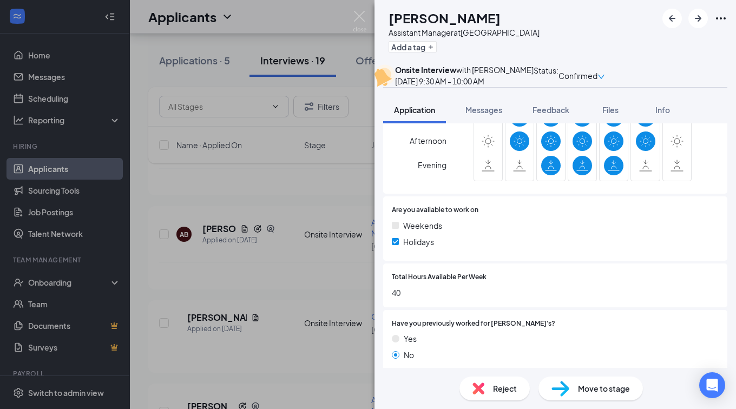
click at [489, 386] on div "Reject" at bounding box center [494, 389] width 70 height 24
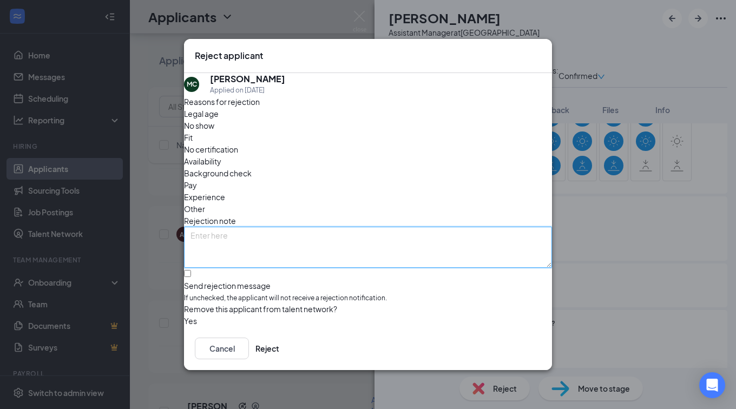
click at [391, 227] on textarea at bounding box center [368, 247] width 368 height 41
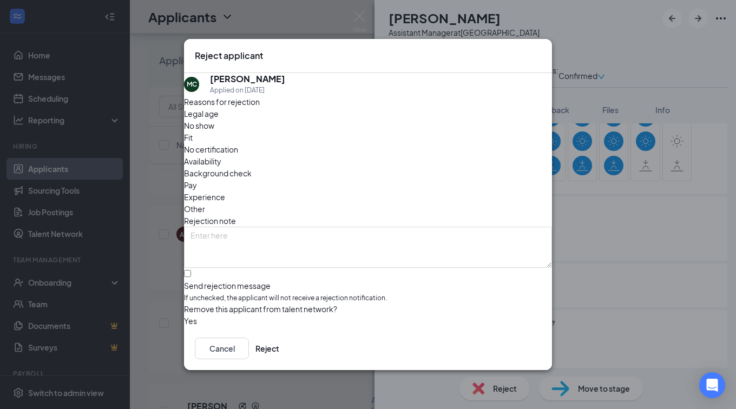
click at [221, 155] on span "Availability" at bounding box center [202, 161] width 37 height 12
click at [279, 349] on button "Reject" at bounding box center [267, 349] width 24 height 22
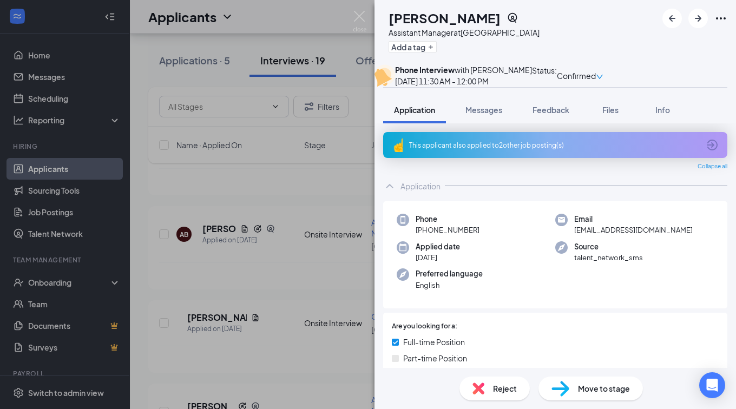
click at [516, 392] on div "Reject" at bounding box center [494, 389] width 70 height 24
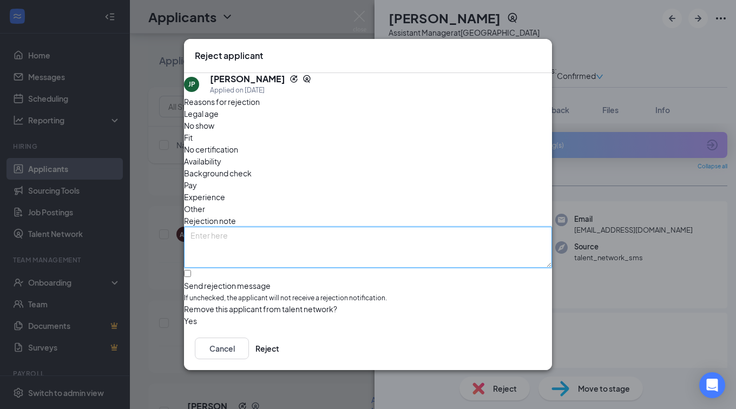
click at [383, 227] on textarea at bounding box center [368, 247] width 368 height 41
type textarea "didnt show up for an interview"
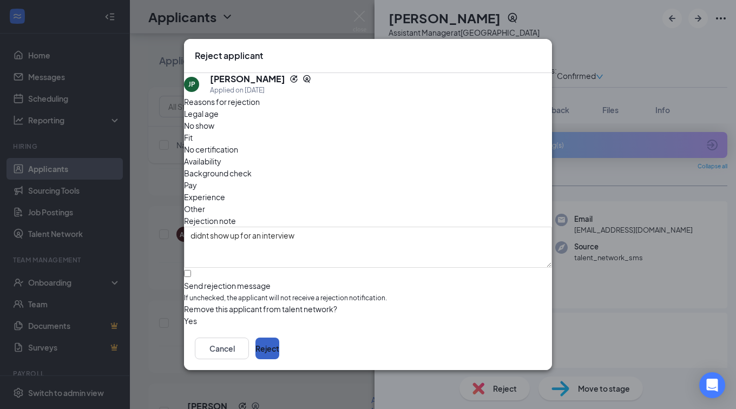
click at [279, 355] on button "Reject" at bounding box center [267, 349] width 24 height 22
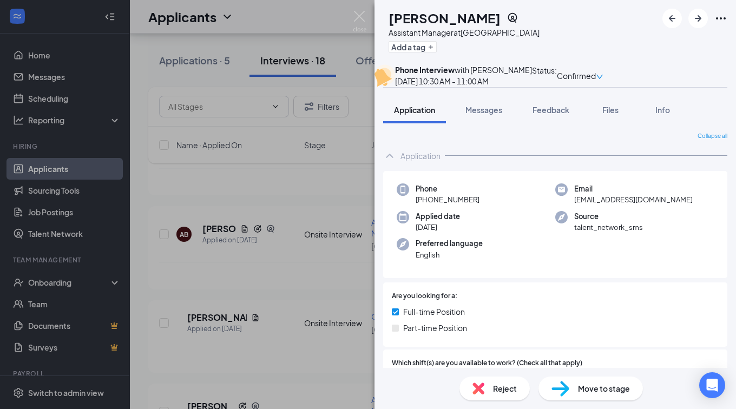
click at [496, 386] on span "Reject" at bounding box center [505, 389] width 24 height 12
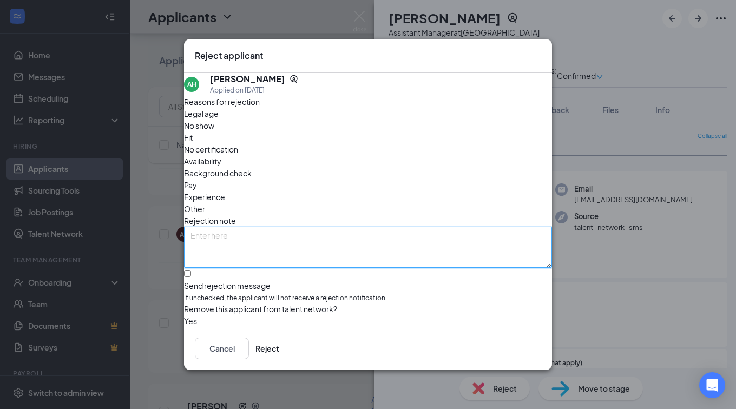
click at [384, 227] on textarea at bounding box center [368, 247] width 368 height 41
type textarea "didn't show up for an interview"
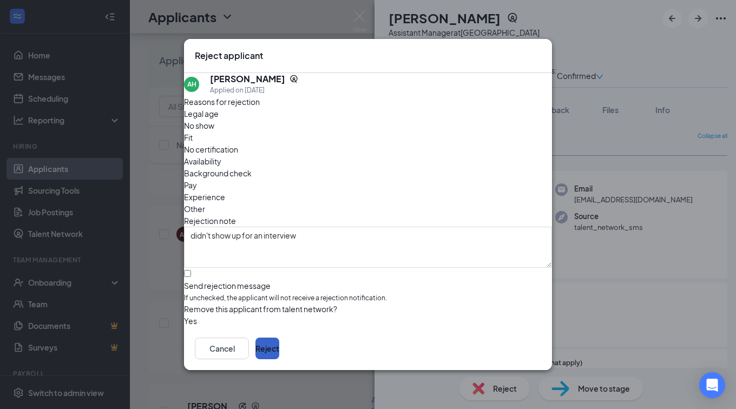
click at [279, 350] on button "Reject" at bounding box center [267, 349] width 24 height 22
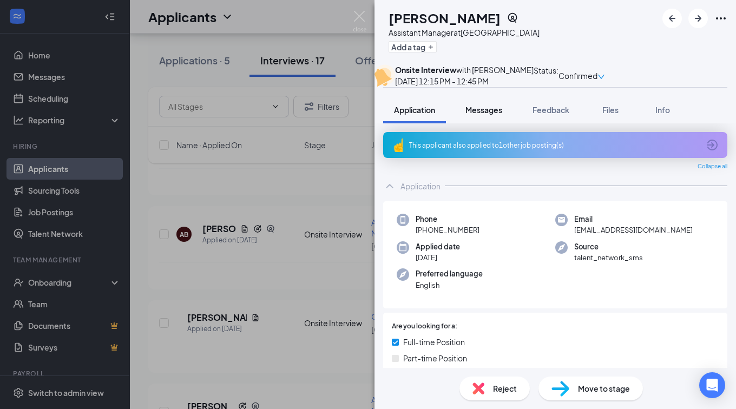
click at [488, 115] on span "Messages" at bounding box center [483, 110] width 37 height 10
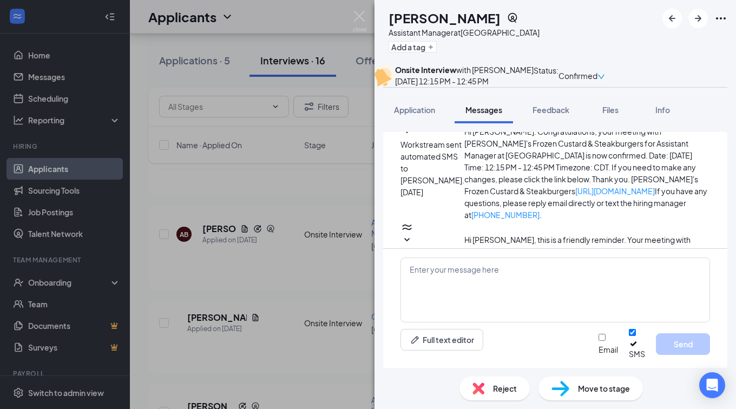
scroll to position [421, 0]
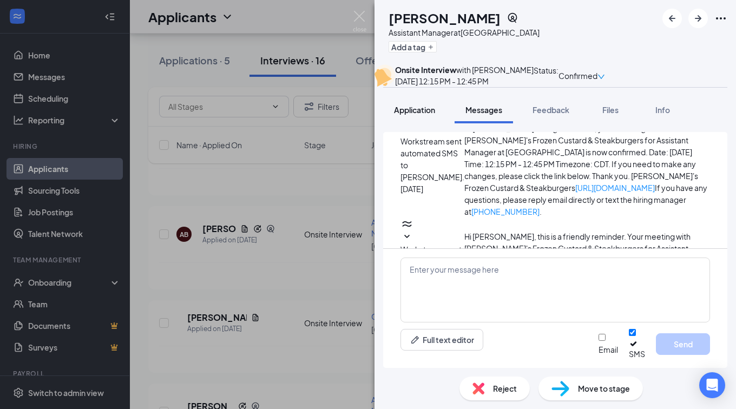
click at [413, 115] on div "Application" at bounding box center [414, 109] width 41 height 11
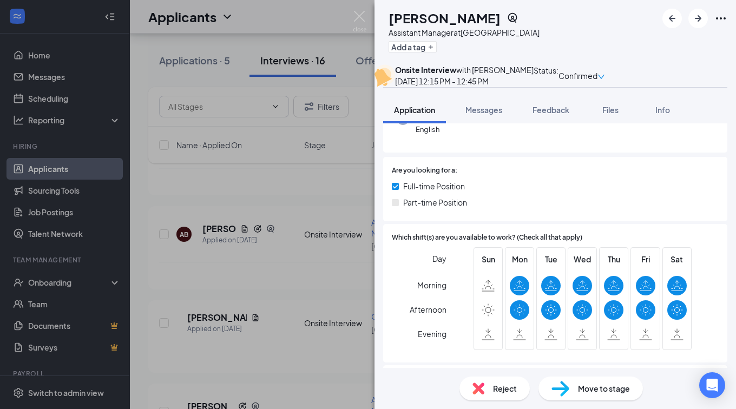
scroll to position [162, 0]
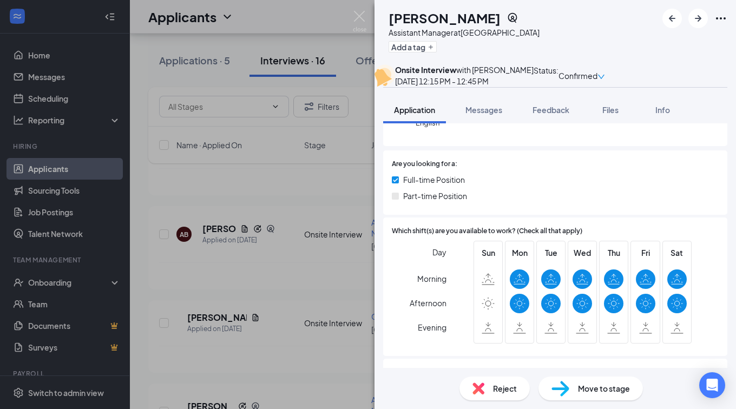
click at [501, 390] on span "Reject" at bounding box center [505, 389] width 24 height 12
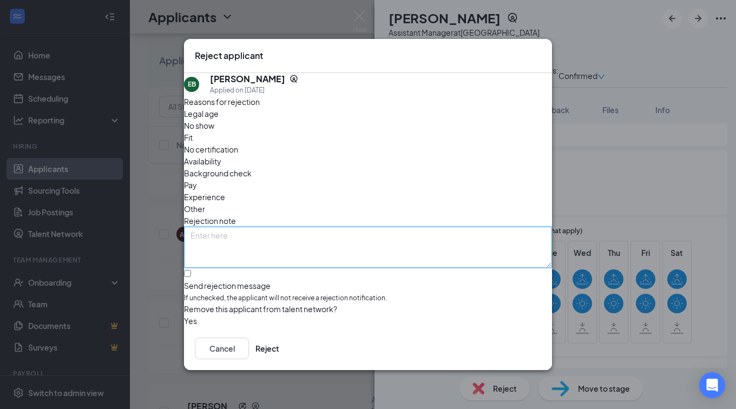
click at [314, 227] on textarea at bounding box center [368, 247] width 368 height 41
click at [218, 227] on textarea "didn show up for the" at bounding box center [368, 247] width 368 height 41
click at [217, 227] on textarea "di t show up for the" at bounding box center [368, 247] width 368 height 41
click at [286, 227] on textarea "didn't show up for the" at bounding box center [368, 247] width 368 height 41
type textarea "didn't show up for the interview"
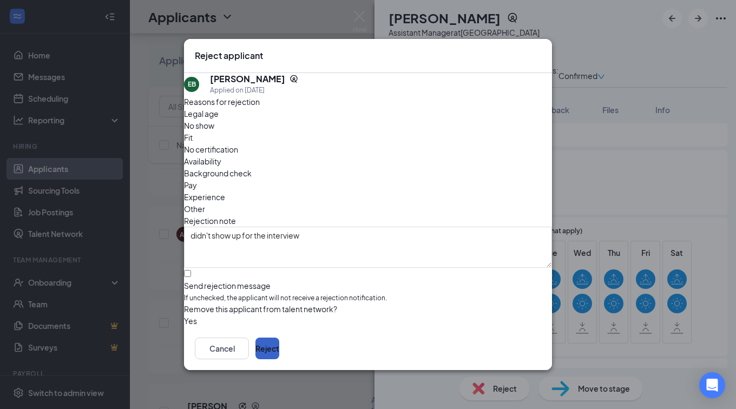
click at [279, 351] on button "Reject" at bounding box center [267, 349] width 24 height 22
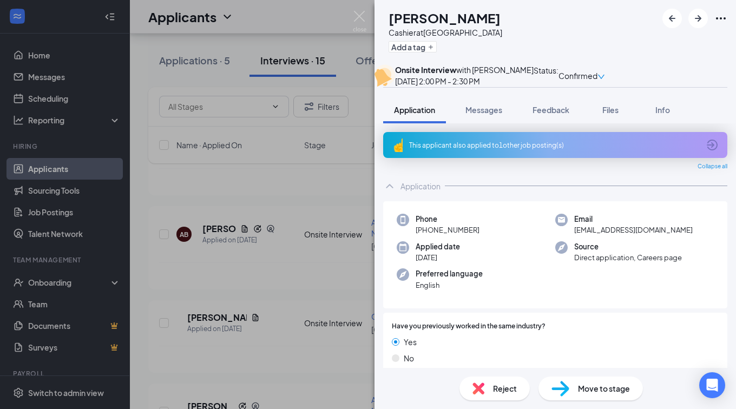
click at [508, 388] on span "Reject" at bounding box center [505, 389] width 24 height 12
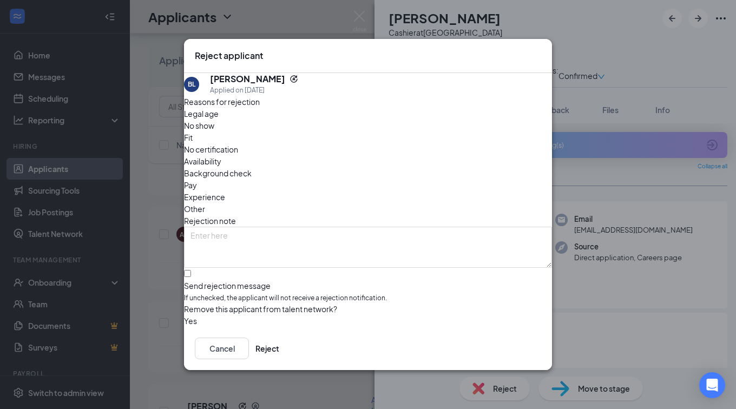
click at [379, 196] on div "Reasons for rejection Legal age No show Fit No certification Availability Backg…" at bounding box center [368, 212] width 368 height 232
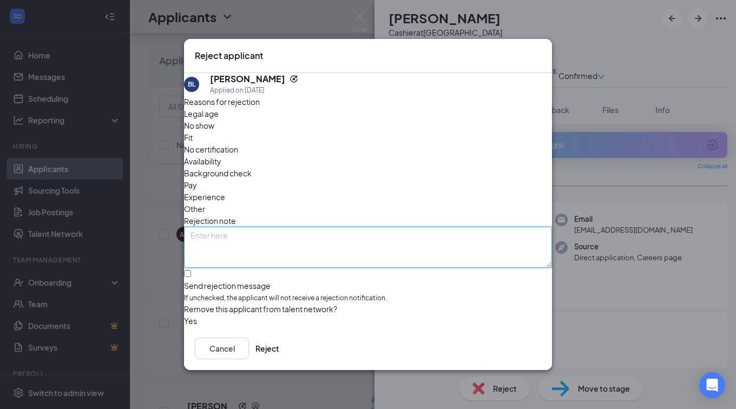
click at [271, 227] on textarea at bounding box center [368, 247] width 368 height 41
click at [277, 227] on textarea "d" at bounding box center [368, 247] width 368 height 41
type textarea "didnt show up for the interview"
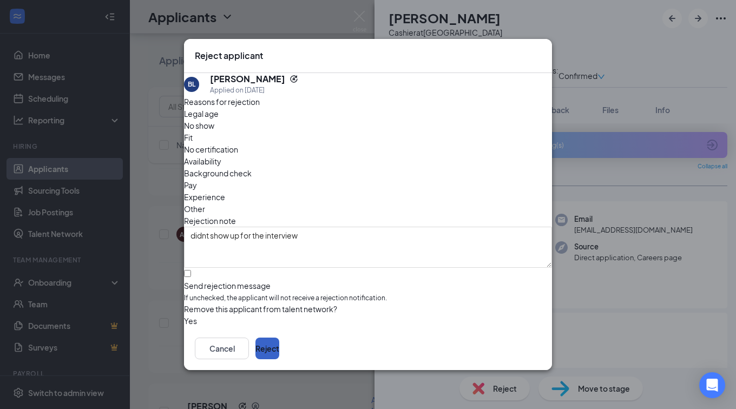
click at [279, 356] on button "Reject" at bounding box center [267, 349] width 24 height 22
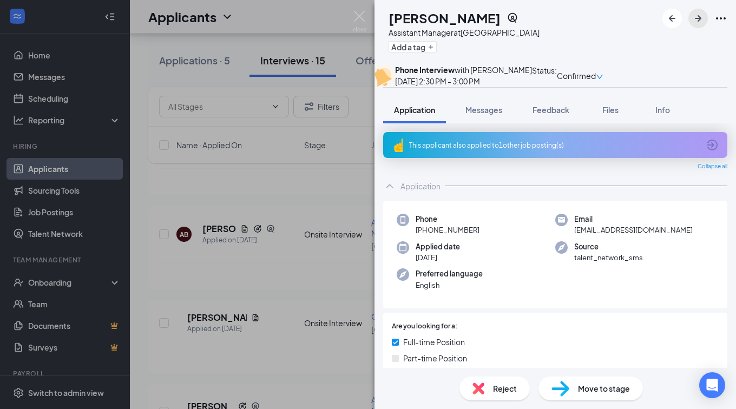
click at [693, 18] on icon "ArrowRight" at bounding box center [698, 18] width 13 height 13
click at [488, 115] on span "Messages" at bounding box center [483, 110] width 37 height 10
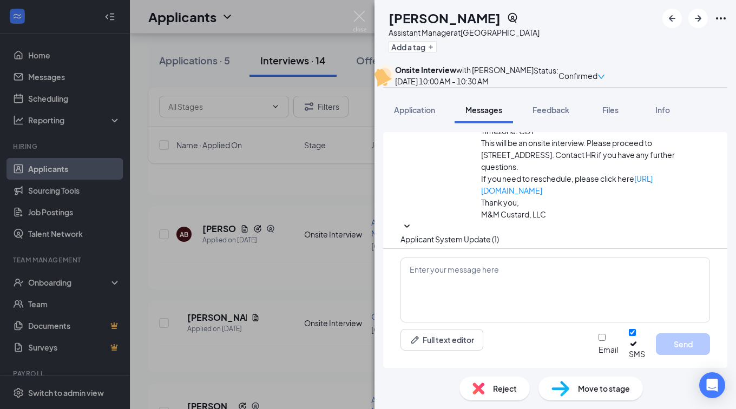
scroll to position [422, 0]
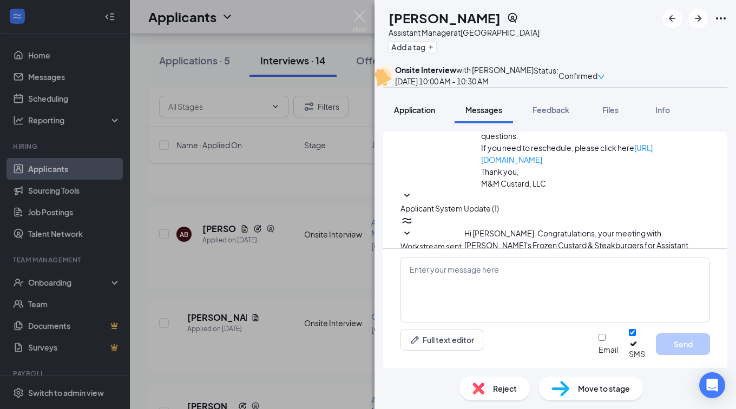
click at [423, 115] on span "Application" at bounding box center [414, 110] width 41 height 10
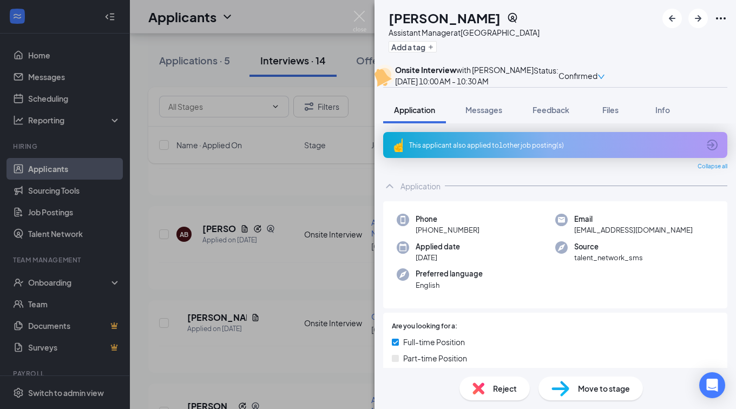
click at [485, 386] on div "Reject" at bounding box center [494, 389] width 70 height 24
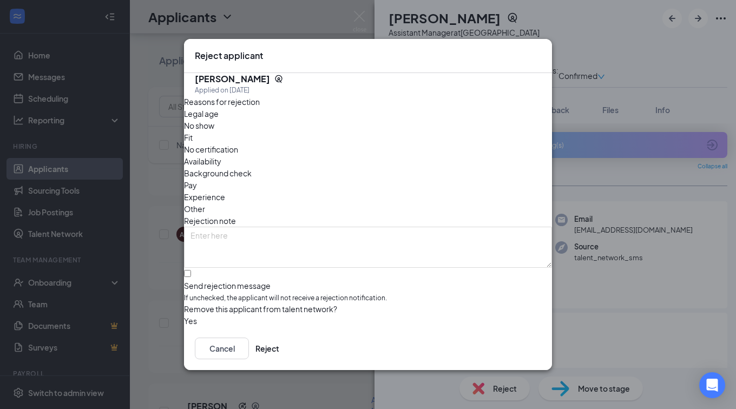
click at [419, 242] on div "Reasons for rejection Legal age No show Fit No certification Availability Backg…" at bounding box center [368, 212] width 368 height 232
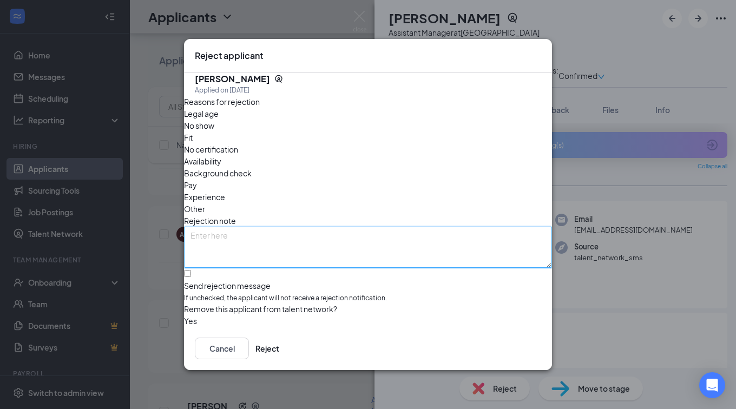
click at [423, 227] on textarea at bounding box center [368, 247] width 368 height 41
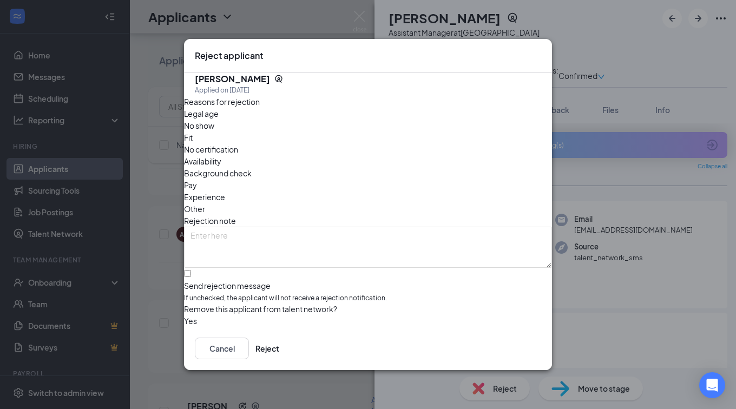
click at [184, 316] on button "button" at bounding box center [184, 321] width 0 height 12
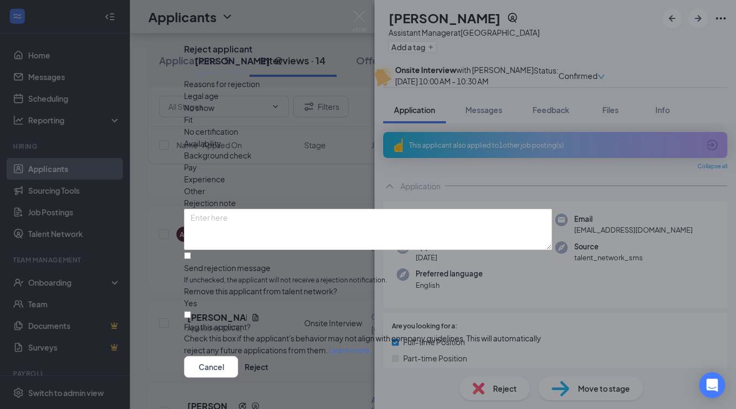
scroll to position [44, 0]
click at [191, 311] on input "Flag this applicant?" at bounding box center [187, 314] width 7 height 7
checkbox input "true"
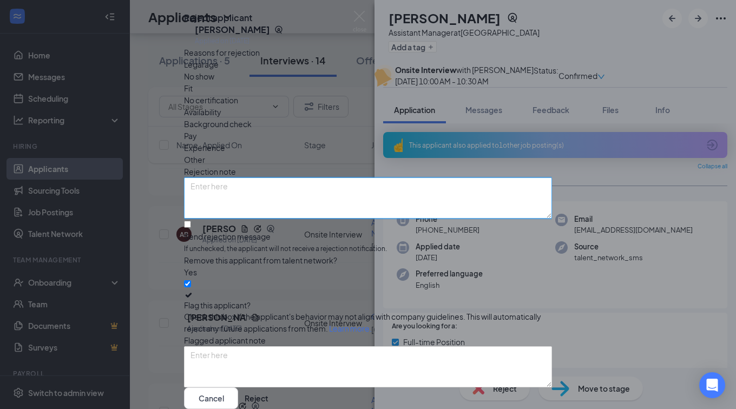
click at [283, 180] on textarea at bounding box center [368, 198] width 368 height 41
type textarea "Didnt show up for the interview"
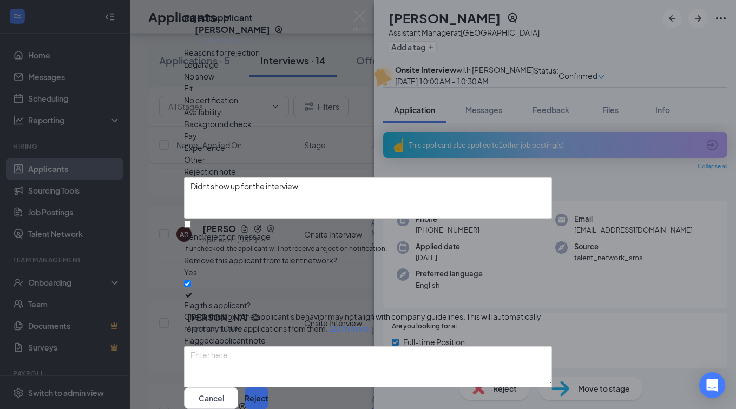
click at [268, 388] on button "Reject" at bounding box center [257, 399] width 24 height 22
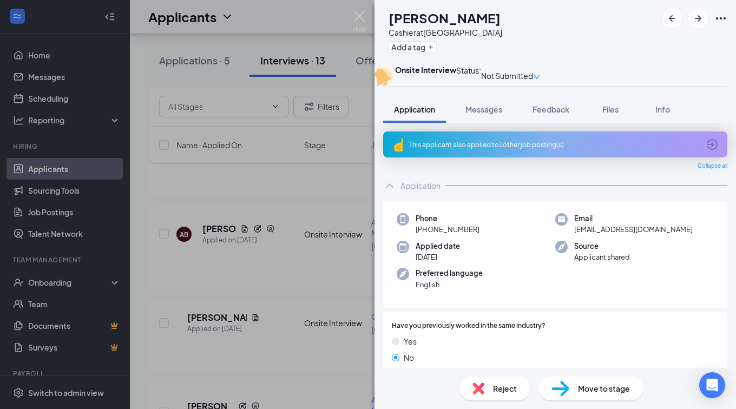
click at [475, 389] on img at bounding box center [478, 389] width 12 height 12
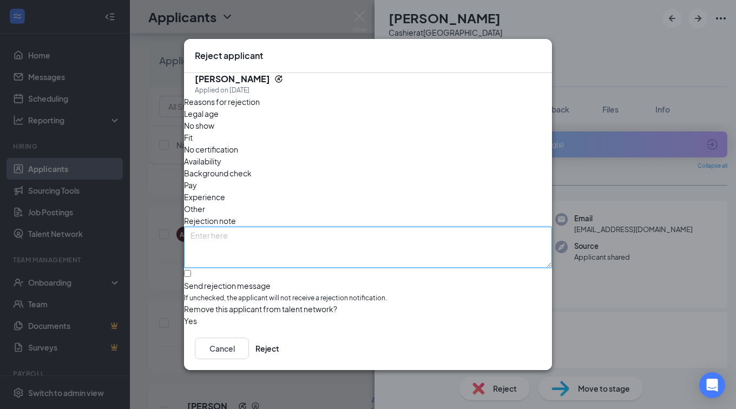
click at [319, 228] on textarea at bounding box center [368, 247] width 368 height 41
type textarea "hired her"
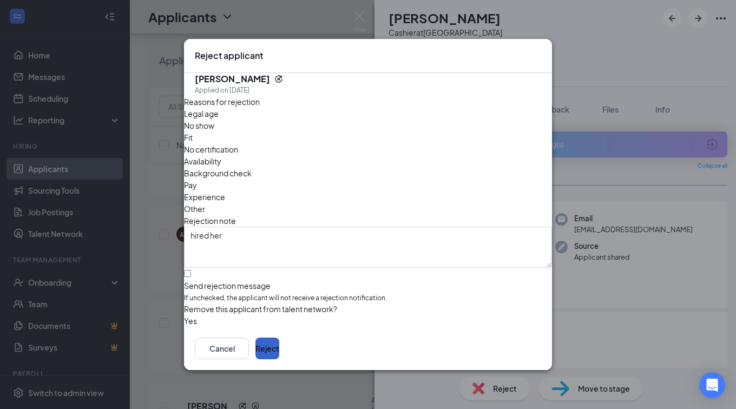
click at [279, 345] on button "Reject" at bounding box center [267, 349] width 24 height 22
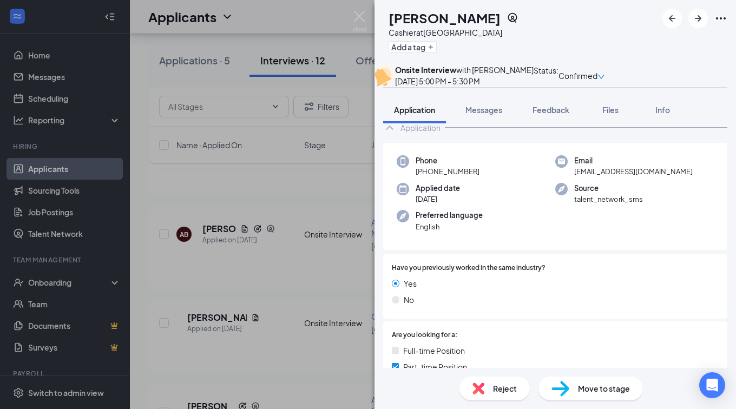
scroll to position [108, 0]
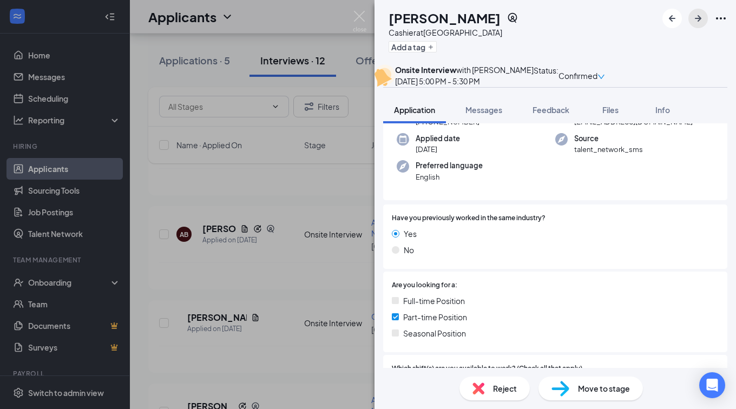
click at [695, 16] on icon "ArrowRight" at bounding box center [698, 18] width 13 height 13
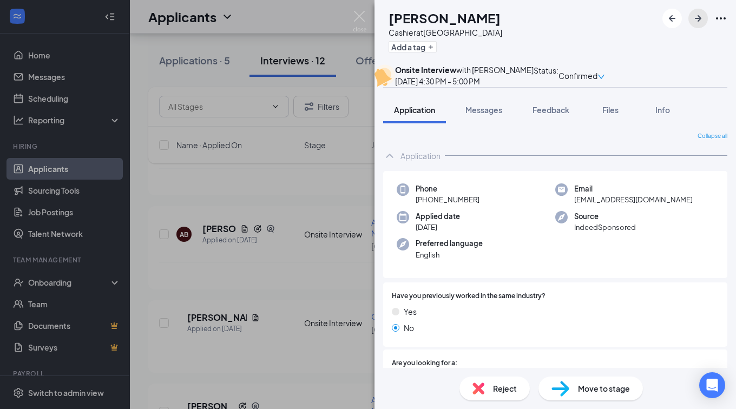
click at [697, 17] on icon "ArrowRight" at bounding box center [698, 18] width 13 height 13
click at [497, 389] on span "Reject" at bounding box center [505, 389] width 24 height 12
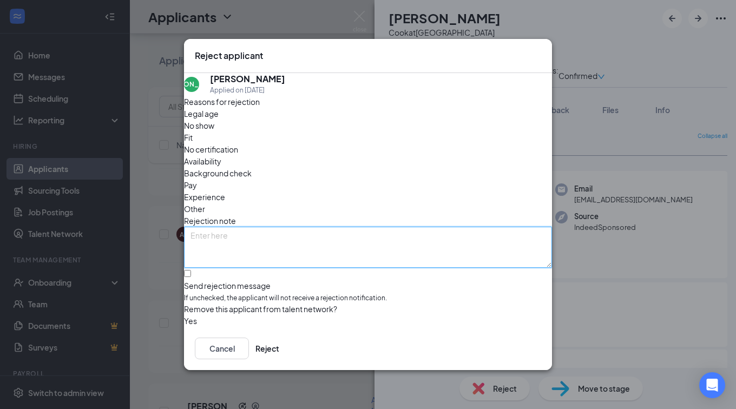
click at [384, 227] on textarea at bounding box center [368, 247] width 368 height 41
type textarea "d"
type textarea "Didnt show up for the interview"
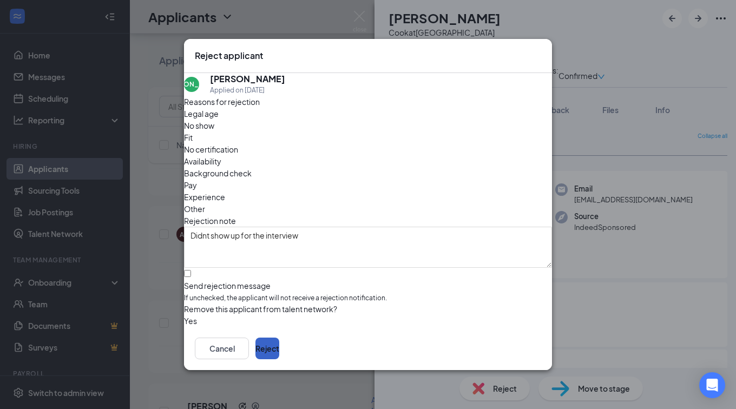
click at [279, 346] on button "Reject" at bounding box center [267, 349] width 24 height 22
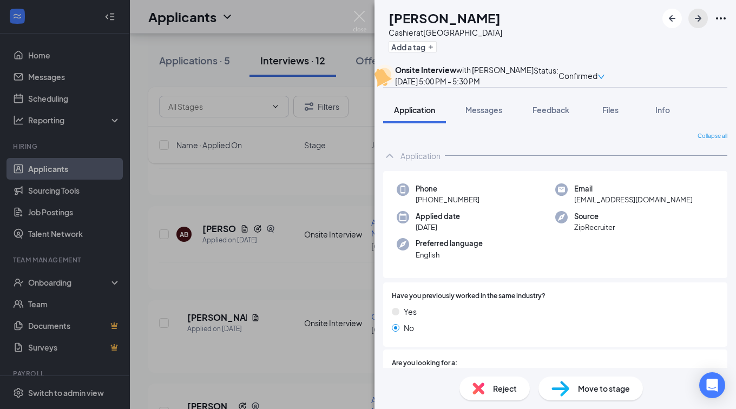
click at [699, 21] on icon "ArrowRight" at bounding box center [698, 18] width 6 height 6
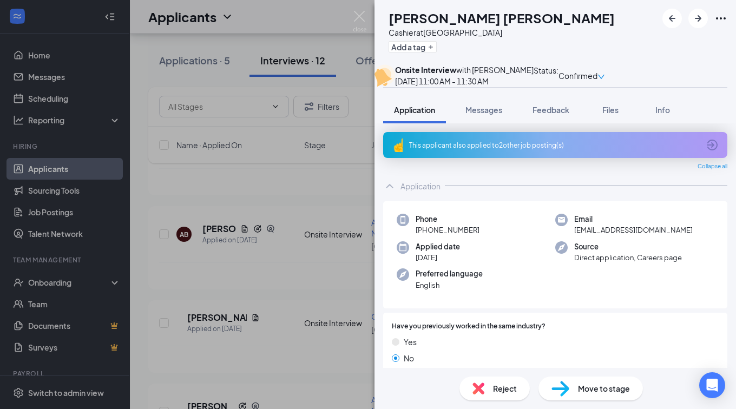
click at [498, 396] on div "Reject" at bounding box center [494, 389] width 70 height 24
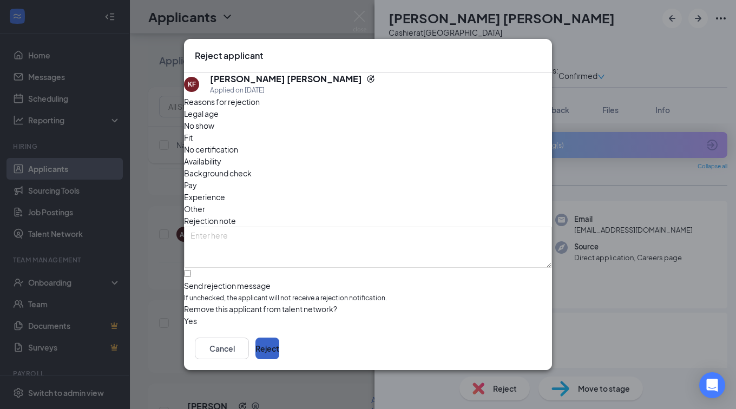
click at [279, 357] on button "Reject" at bounding box center [267, 349] width 24 height 22
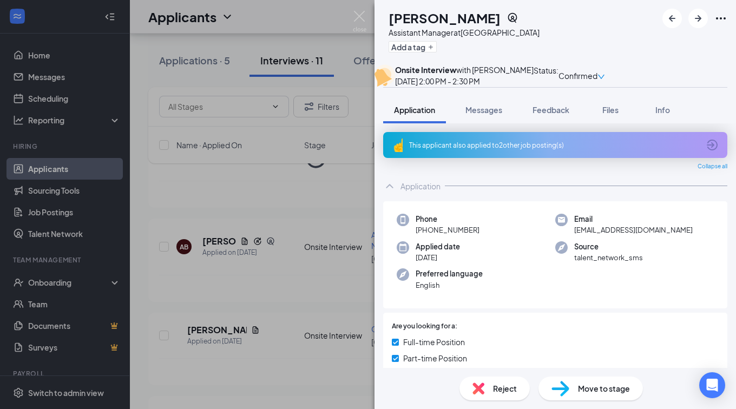
click at [305, 214] on div "AB Alexis Booker Assistant Manager at Ellisville Add a tag Onsite Interview wit…" at bounding box center [368, 204] width 736 height 409
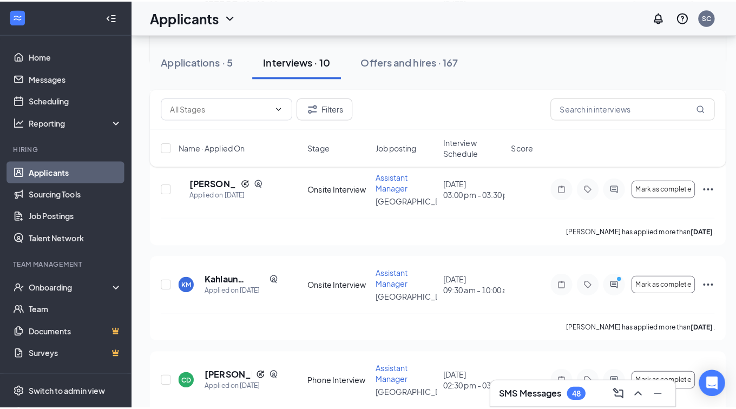
scroll to position [271, 0]
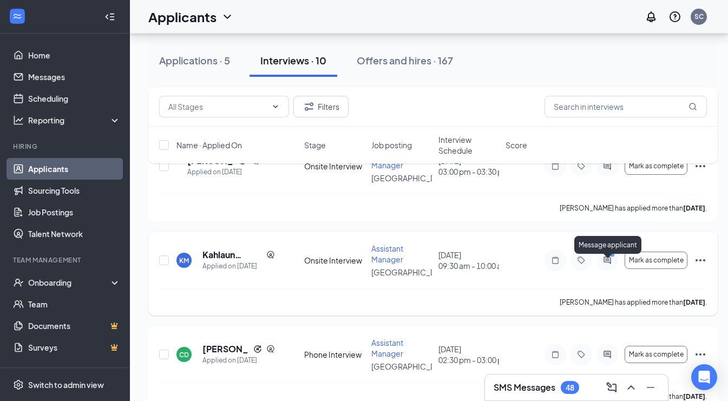
click at [605, 262] on icon "ActiveChat" at bounding box center [607, 260] width 13 height 9
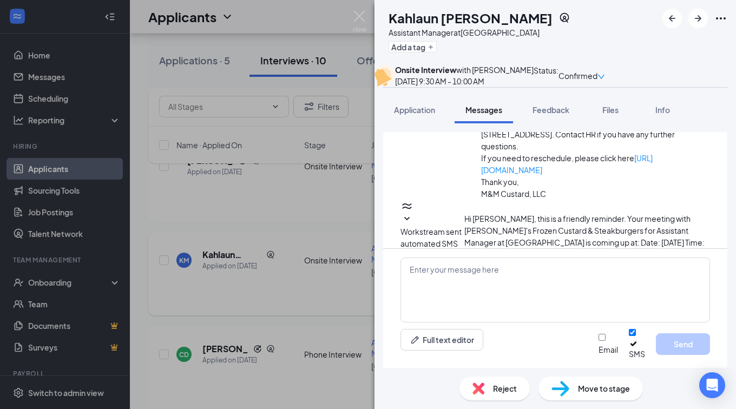
scroll to position [496, 0]
click at [488, 275] on textarea at bounding box center [555, 290] width 310 height 65
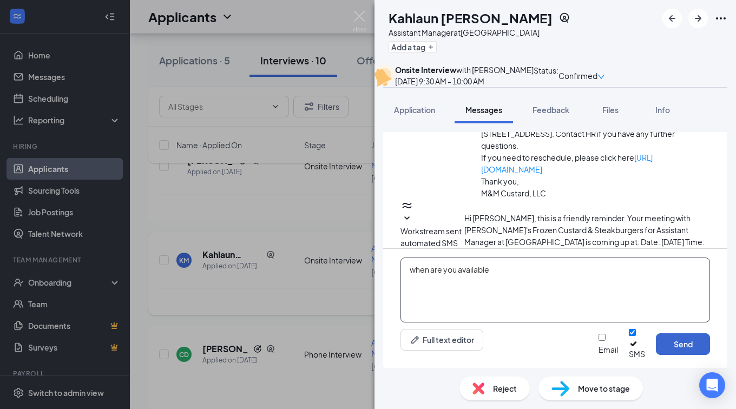
type textarea "when are you available"
click at [685, 342] on button "Send" at bounding box center [683, 344] width 54 height 22
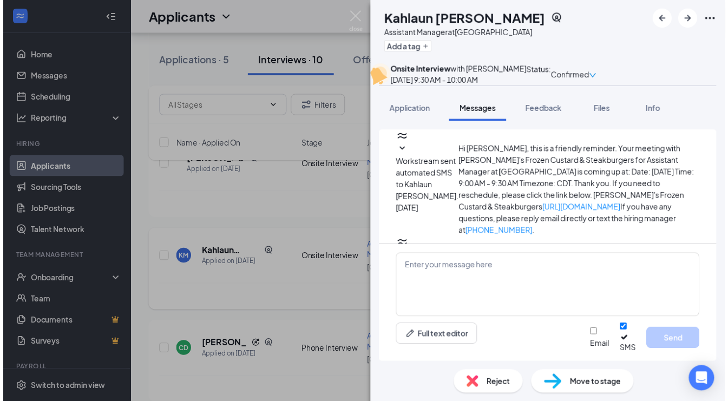
scroll to position [565, 0]
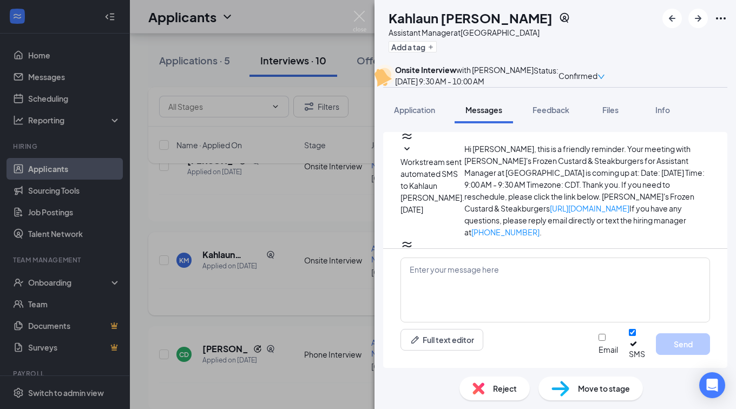
click at [350, 227] on div "KM Kahlaun Mosby Assistant Manager at Ellisville Add a tag Onsite Interview wit…" at bounding box center [368, 204] width 736 height 409
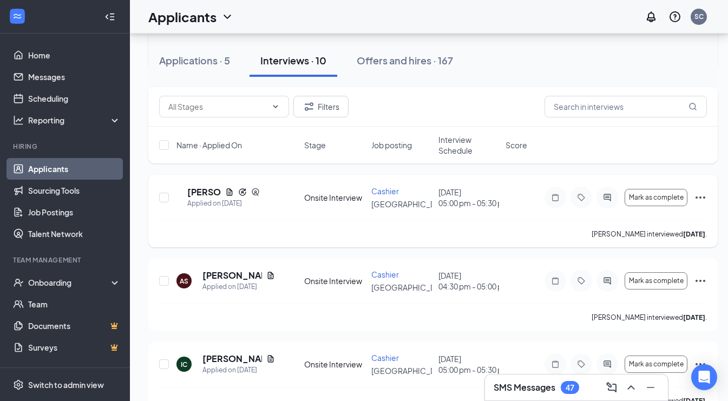
scroll to position [474, 0]
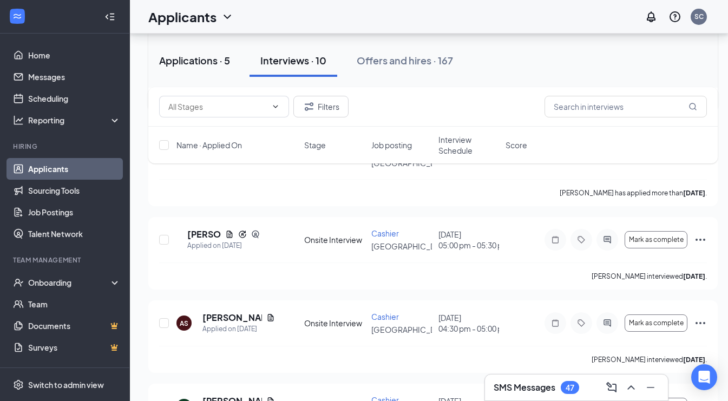
click at [188, 61] on div "Applications · 5" at bounding box center [194, 61] width 71 height 14
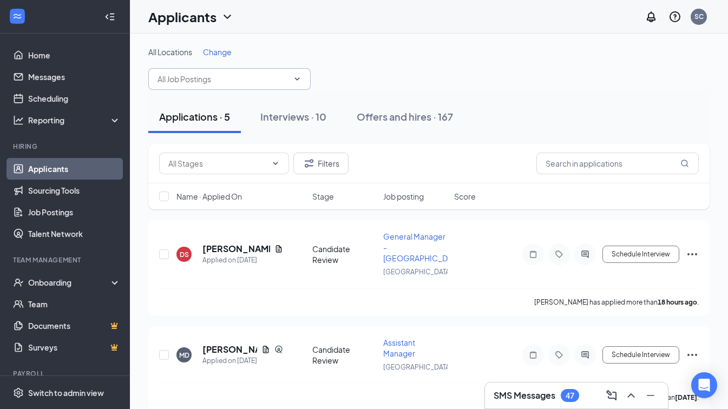
click at [283, 81] on input "text" at bounding box center [222, 79] width 131 height 12
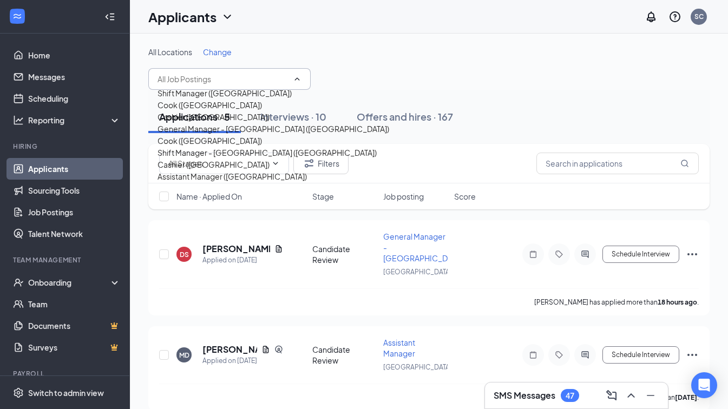
click at [233, 159] on div "Shift Manager - Ellisville (Ellisville)" at bounding box center [266, 153] width 219 height 12
type input "Shift Manager - Ellisville (Ellisville)"
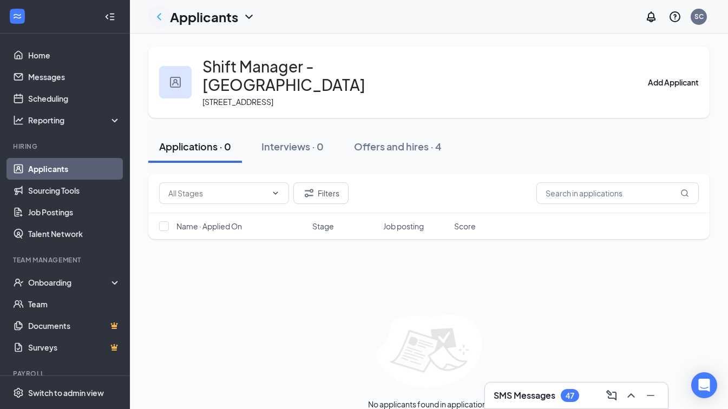
click at [162, 22] on icon "ChevronLeft" at bounding box center [159, 16] width 13 height 13
